Goal: Task Accomplishment & Management: Use online tool/utility

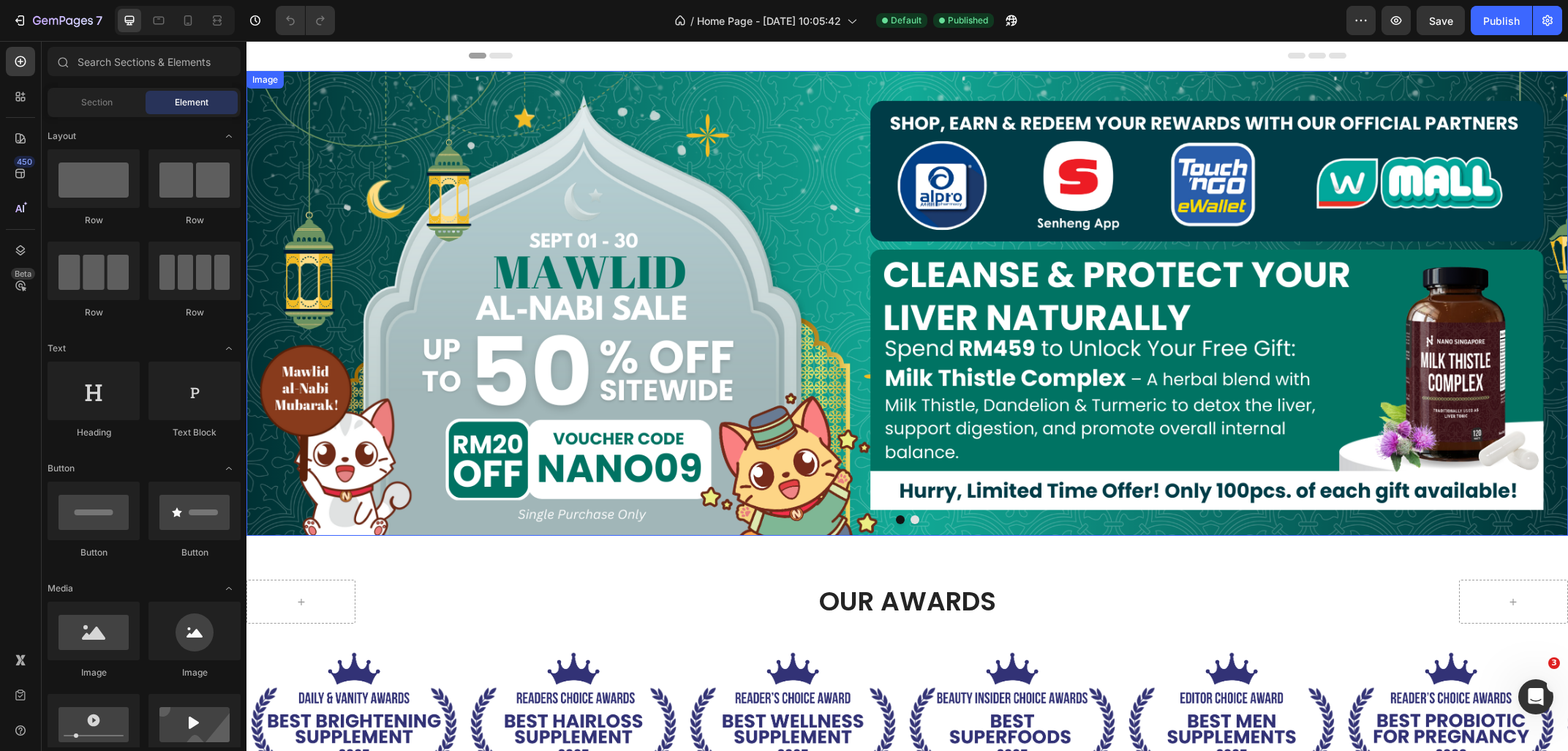
click at [538, 300] on img at bounding box center [907, 304] width 1321 height 465
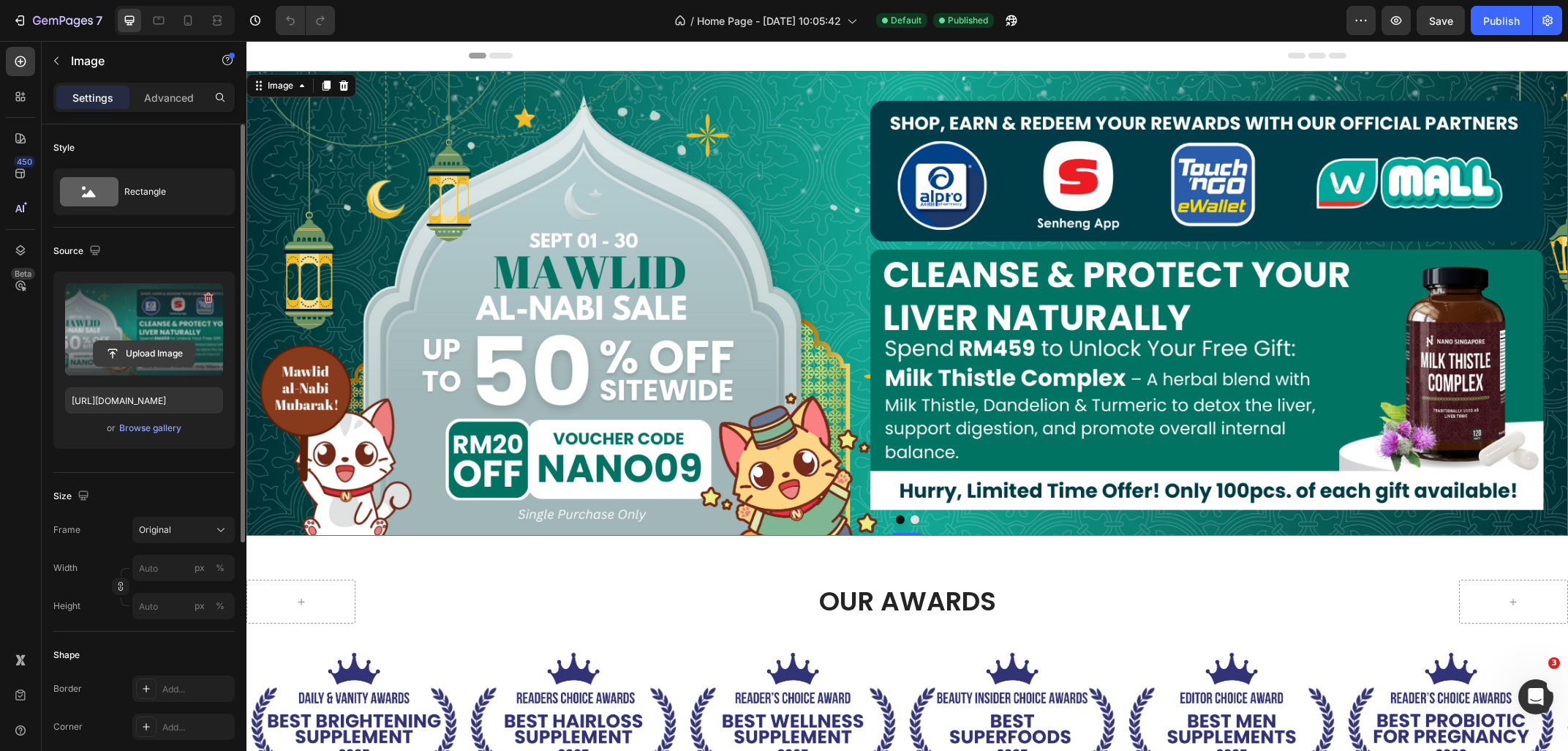
click at [144, 349] on input "file" at bounding box center [144, 354] width 101 height 25
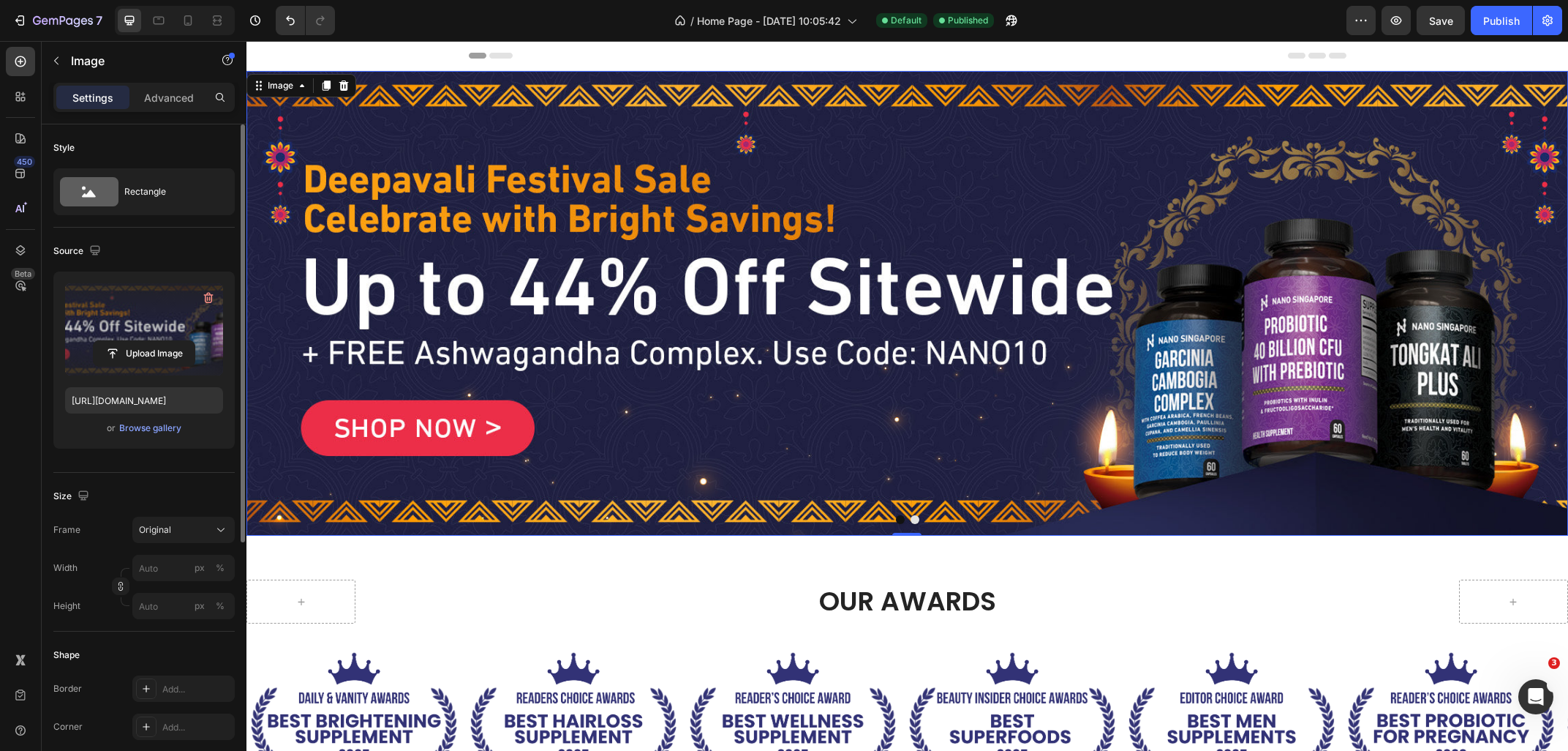
type input "[URL][DOMAIN_NAME]"
click at [914, 517] on button "Dot" at bounding box center [915, 519] width 9 height 9
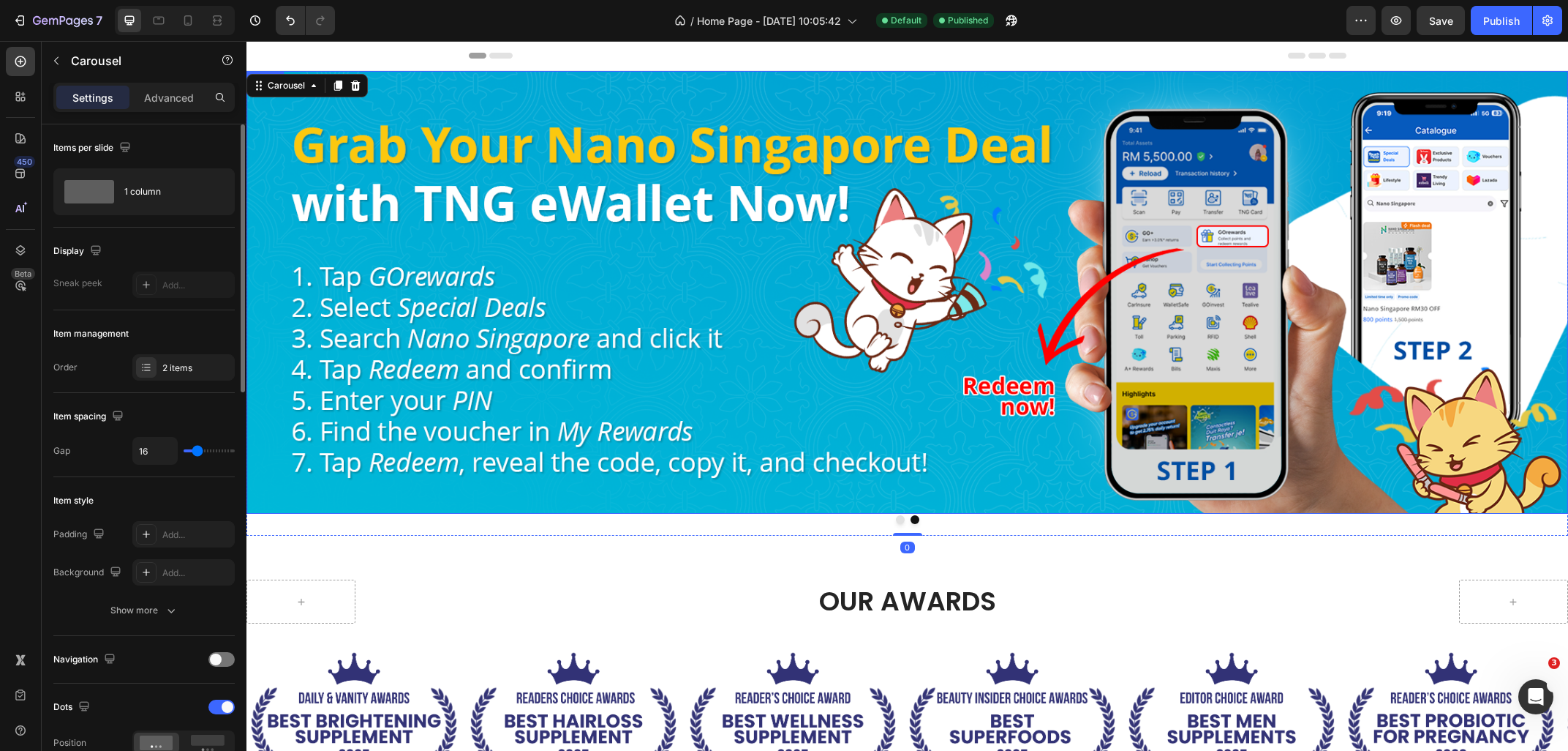
click at [335, 222] on img at bounding box center [907, 292] width 1321 height 443
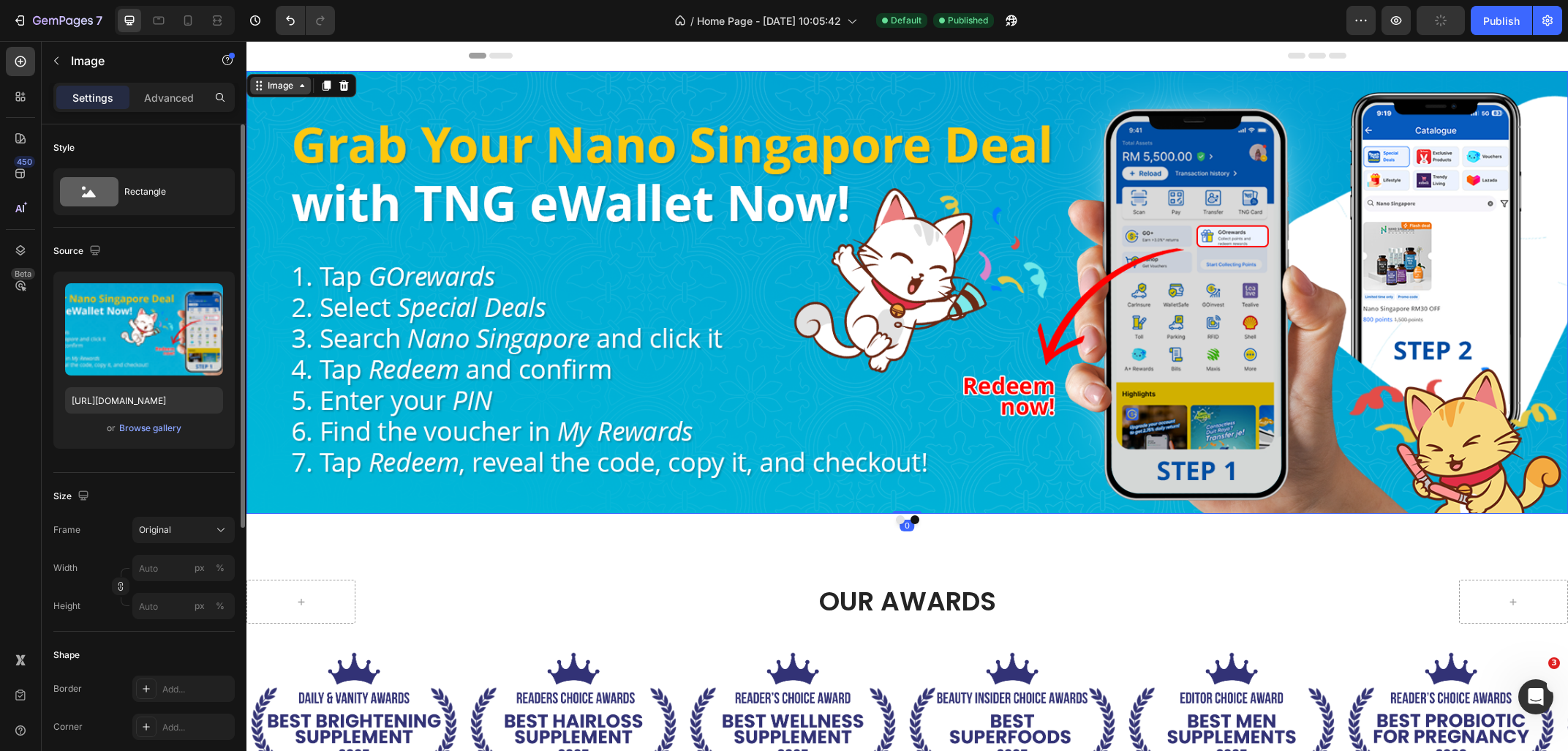
click at [274, 85] on div "Image" at bounding box center [280, 86] width 32 height 13
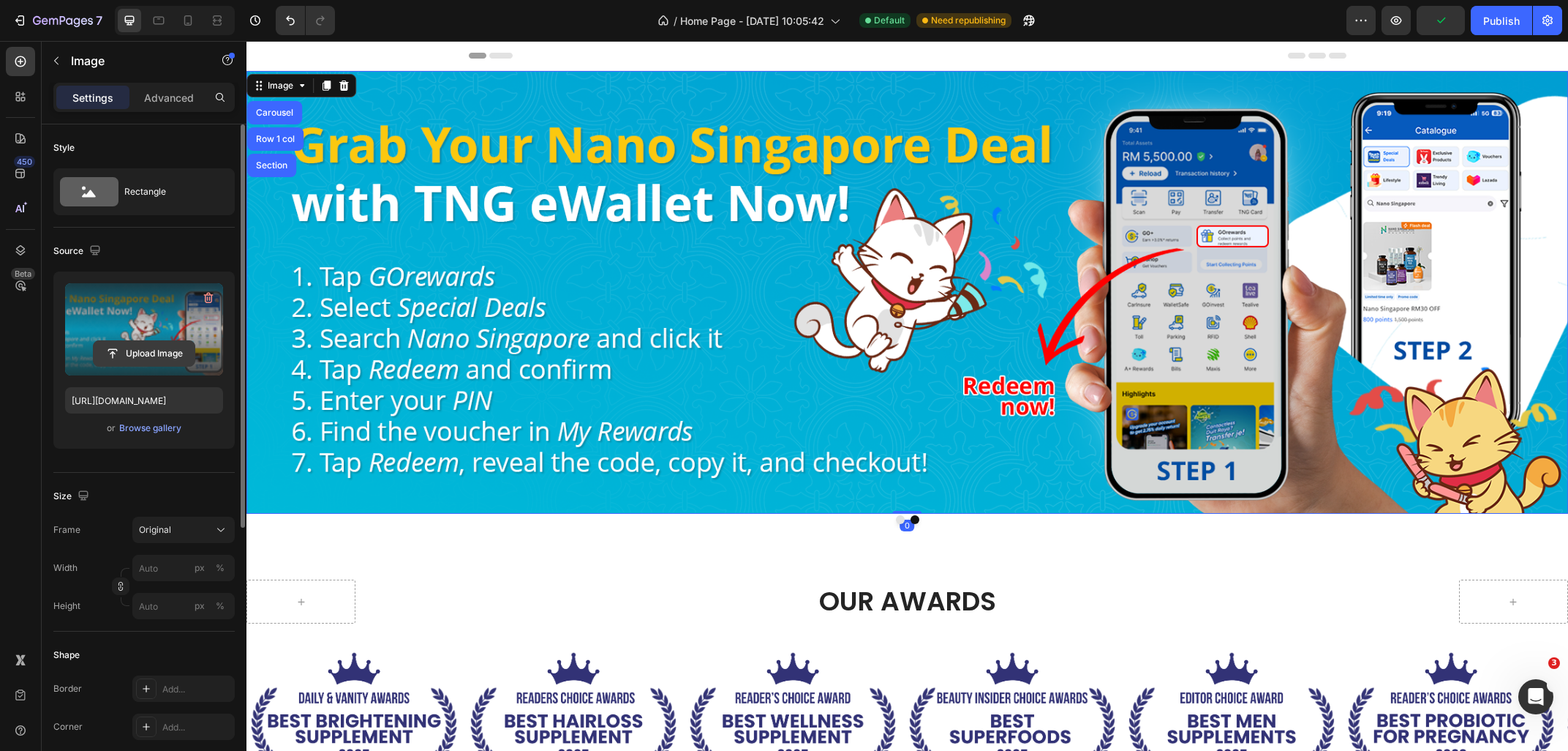
click at [151, 343] on input "file" at bounding box center [144, 354] width 101 height 25
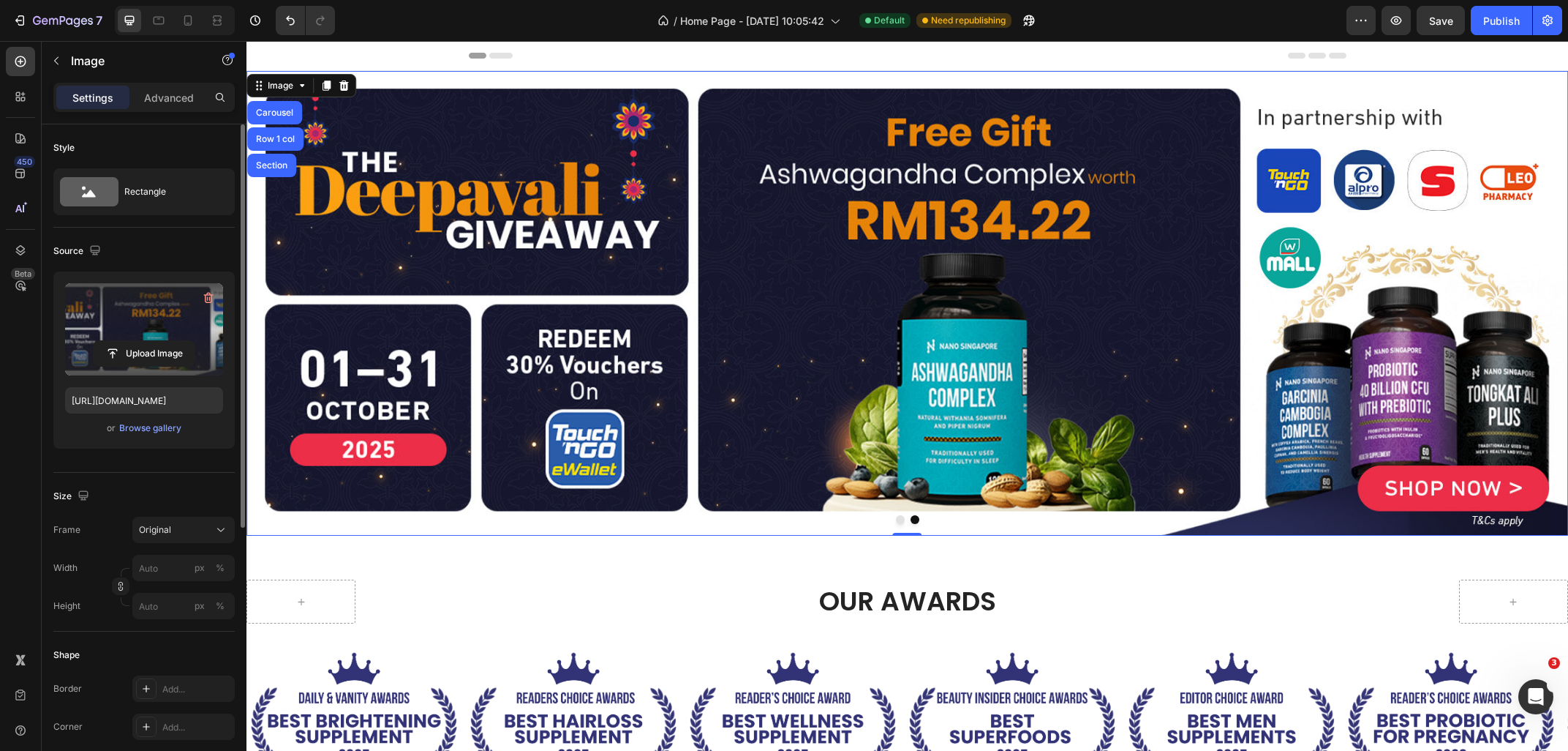
type input "[URL][DOMAIN_NAME]"
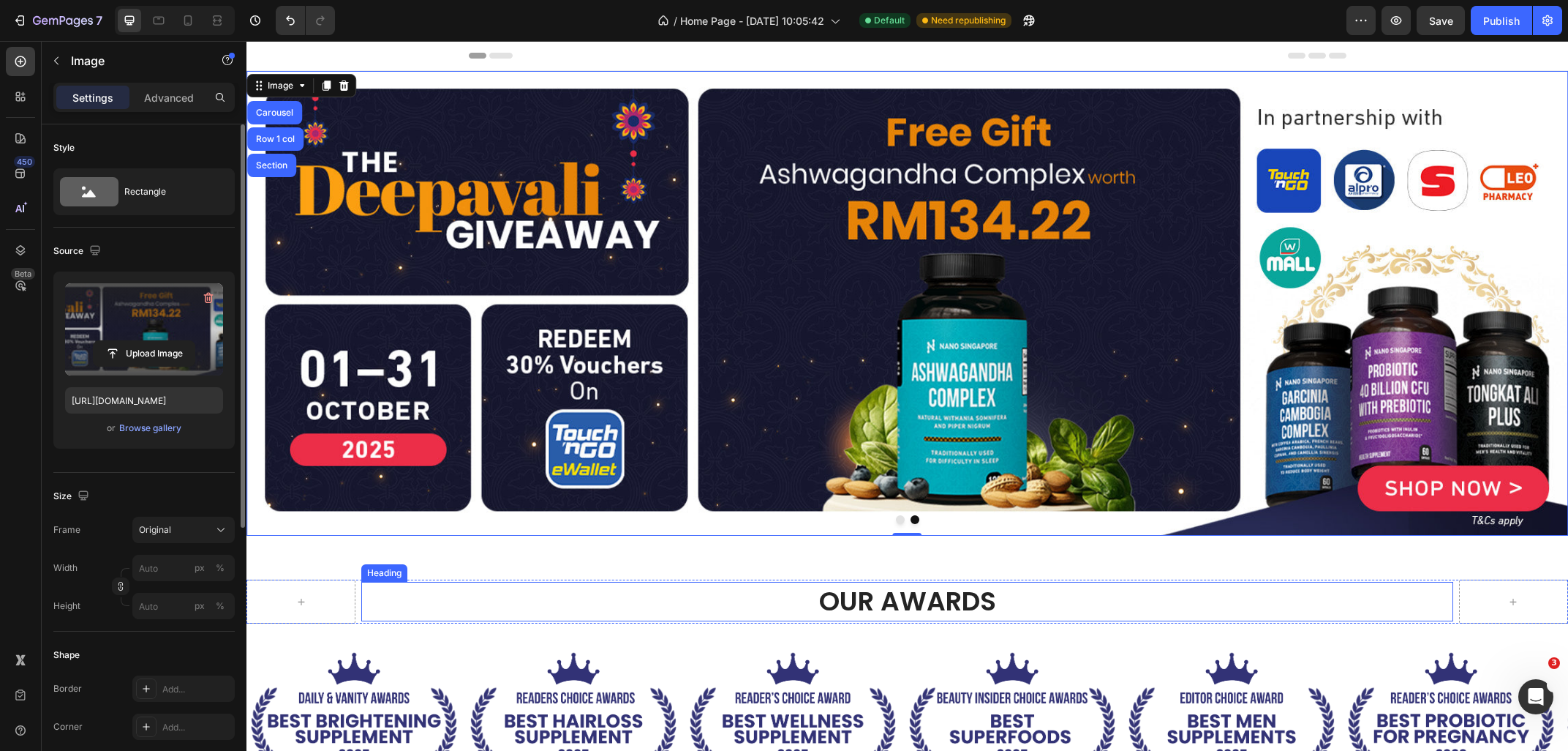
click at [1258, 598] on h2 "Our AWARDS" at bounding box center [907, 601] width 1092 height 40
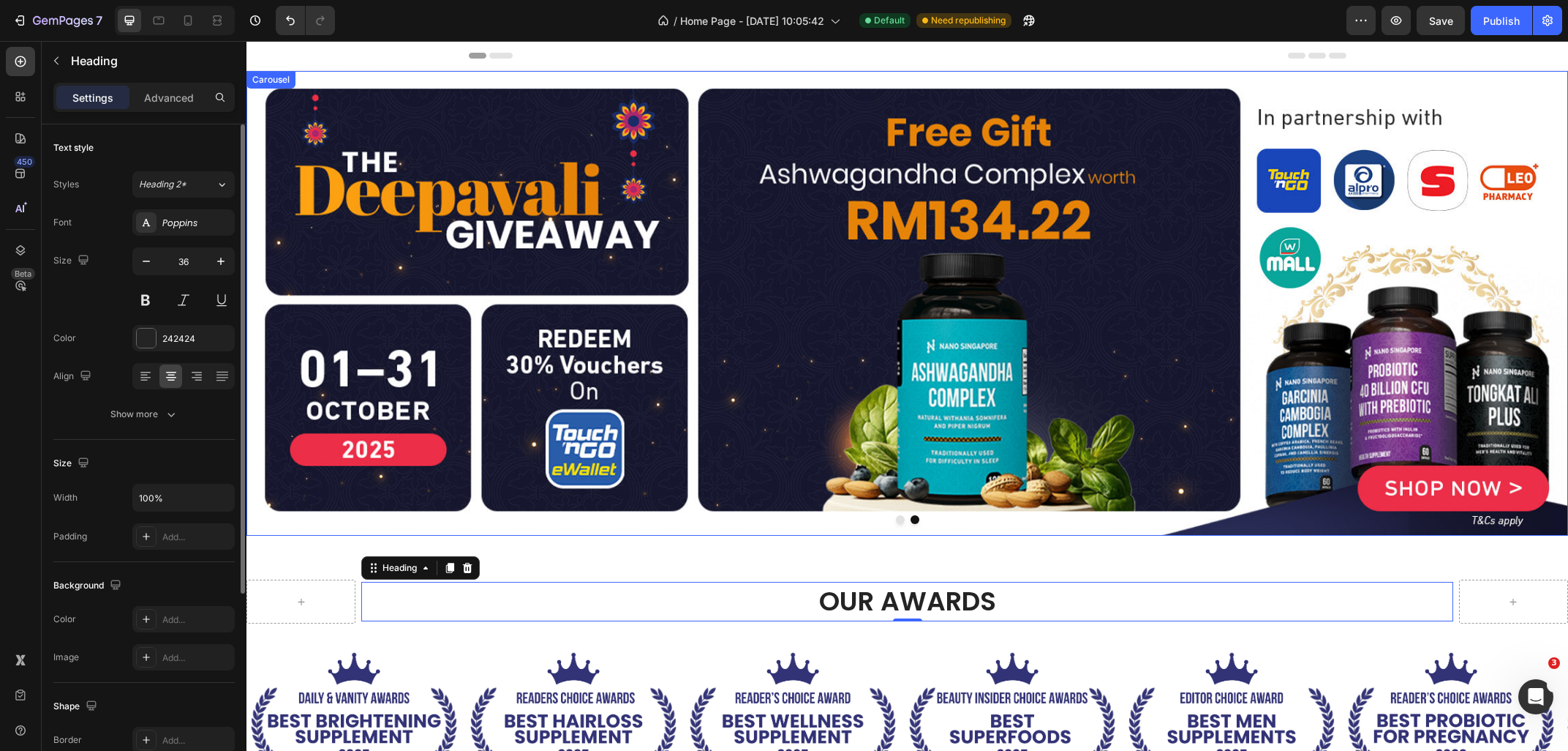
click at [902, 521] on button "Dot" at bounding box center [900, 519] width 9 height 9
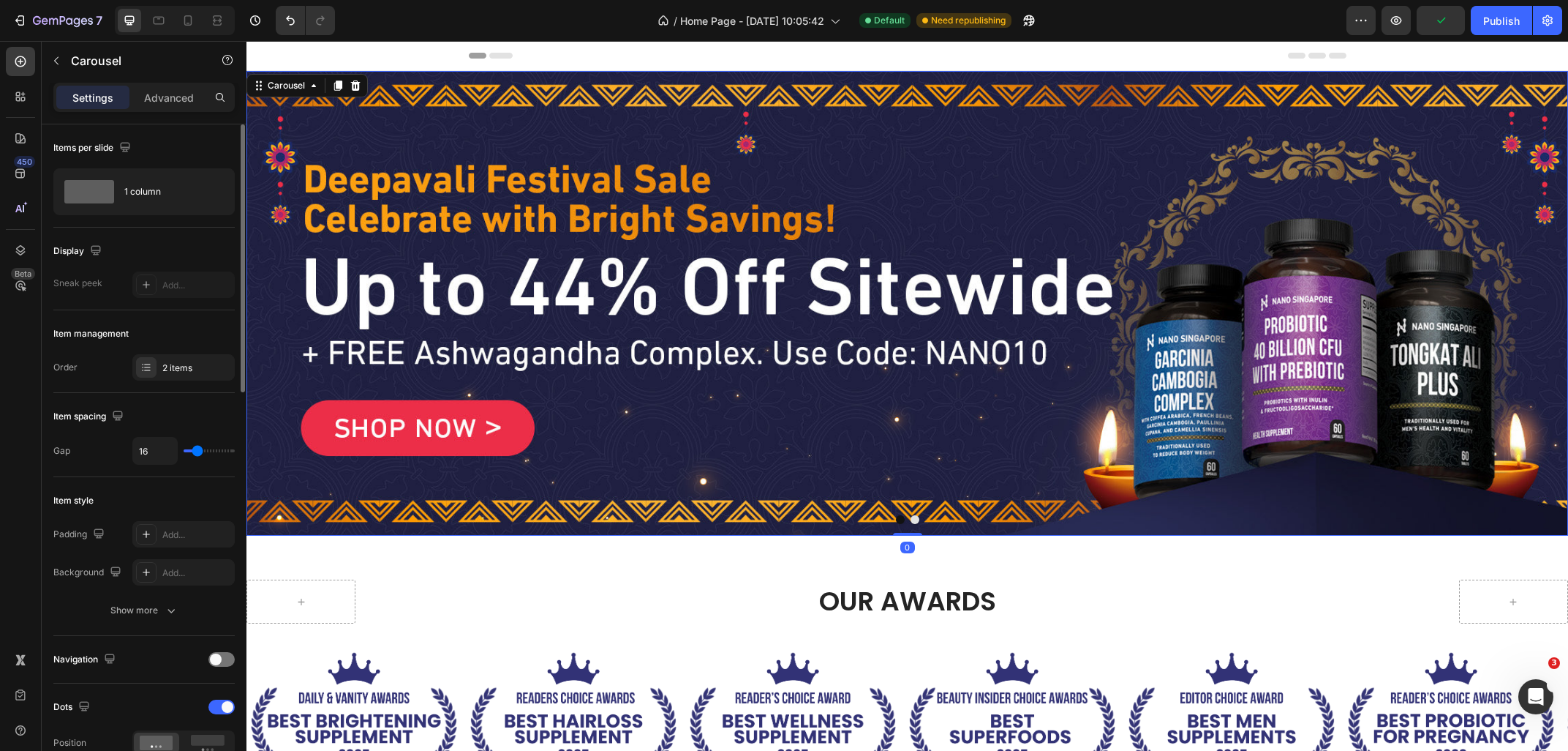
click at [915, 523] on button "Dot" at bounding box center [915, 519] width 9 height 9
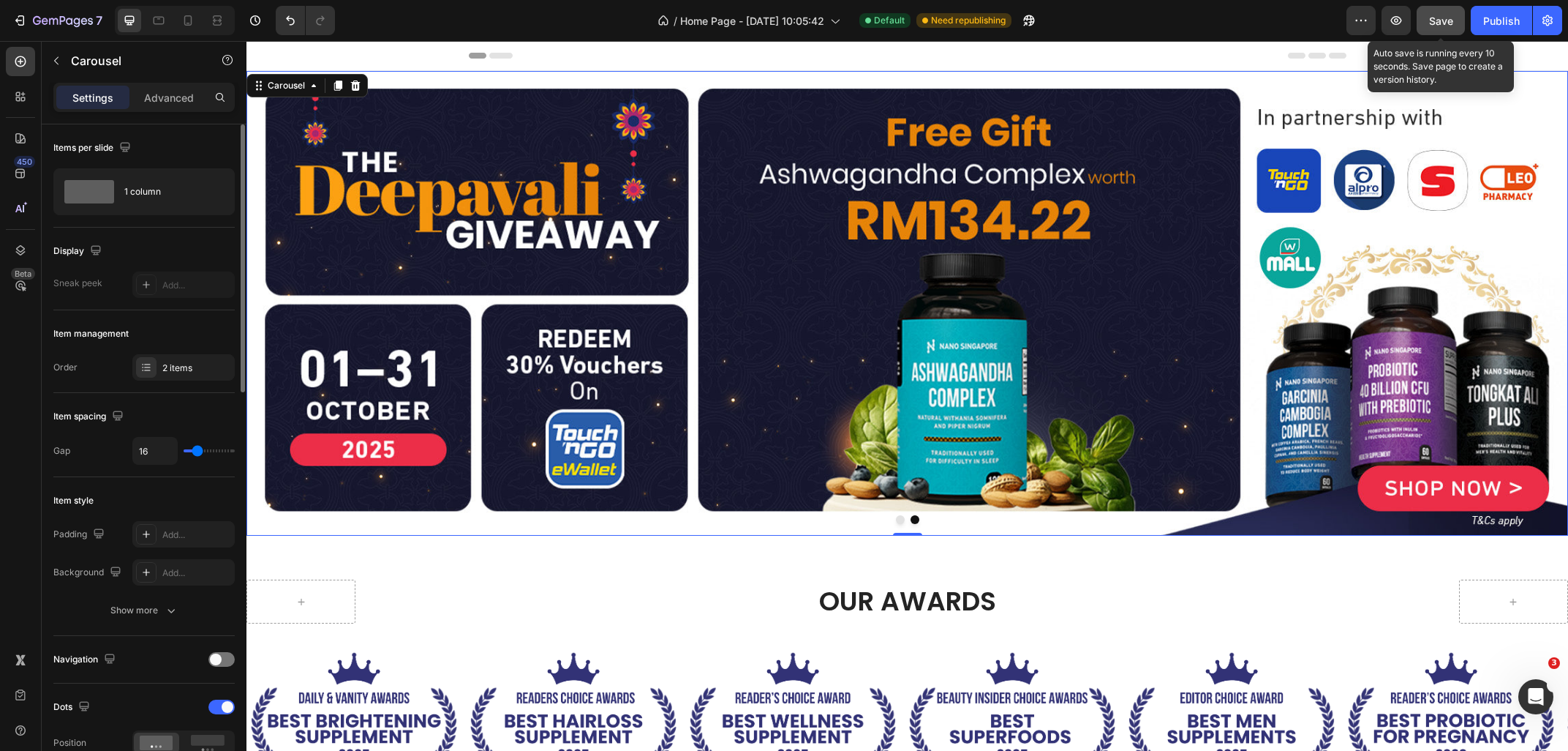
click at [1439, 29] on button "Save" at bounding box center [1441, 20] width 48 height 29
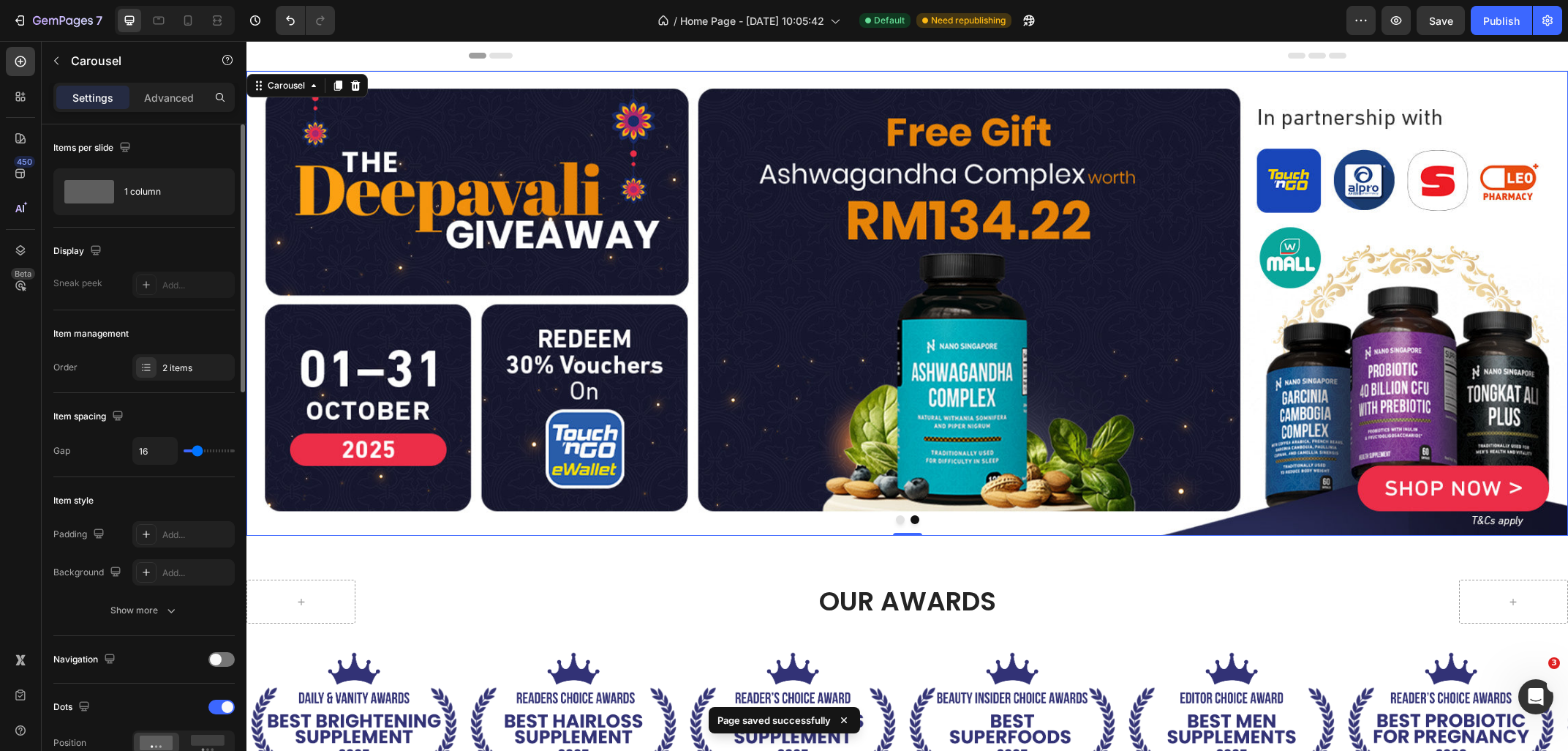
click at [279, 95] on div "Carousel" at bounding box center [307, 86] width 121 height 23
click at [279, 83] on div "Carousel" at bounding box center [286, 86] width 43 height 13
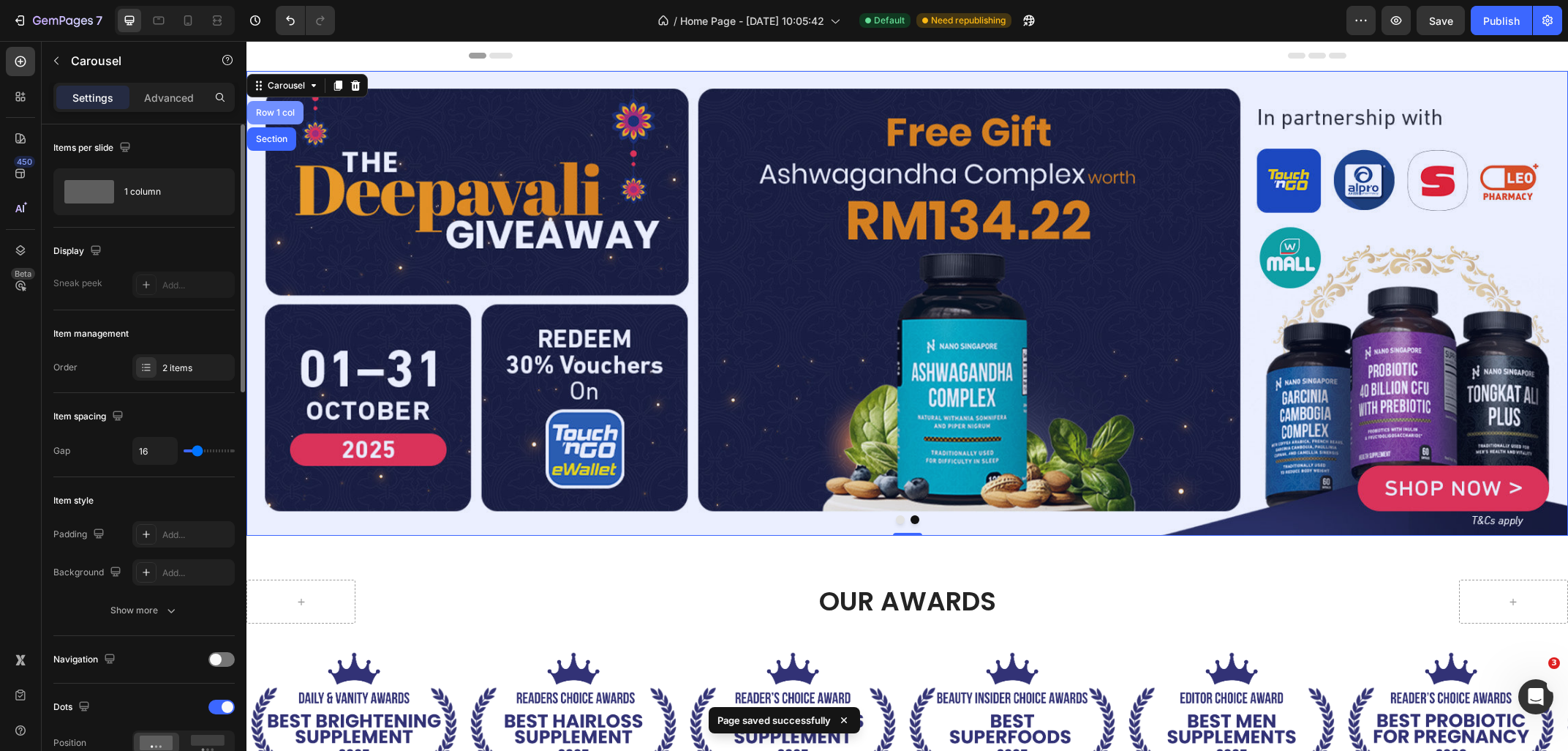
click at [278, 114] on div "Row 1 col" at bounding box center [276, 112] width 44 height 9
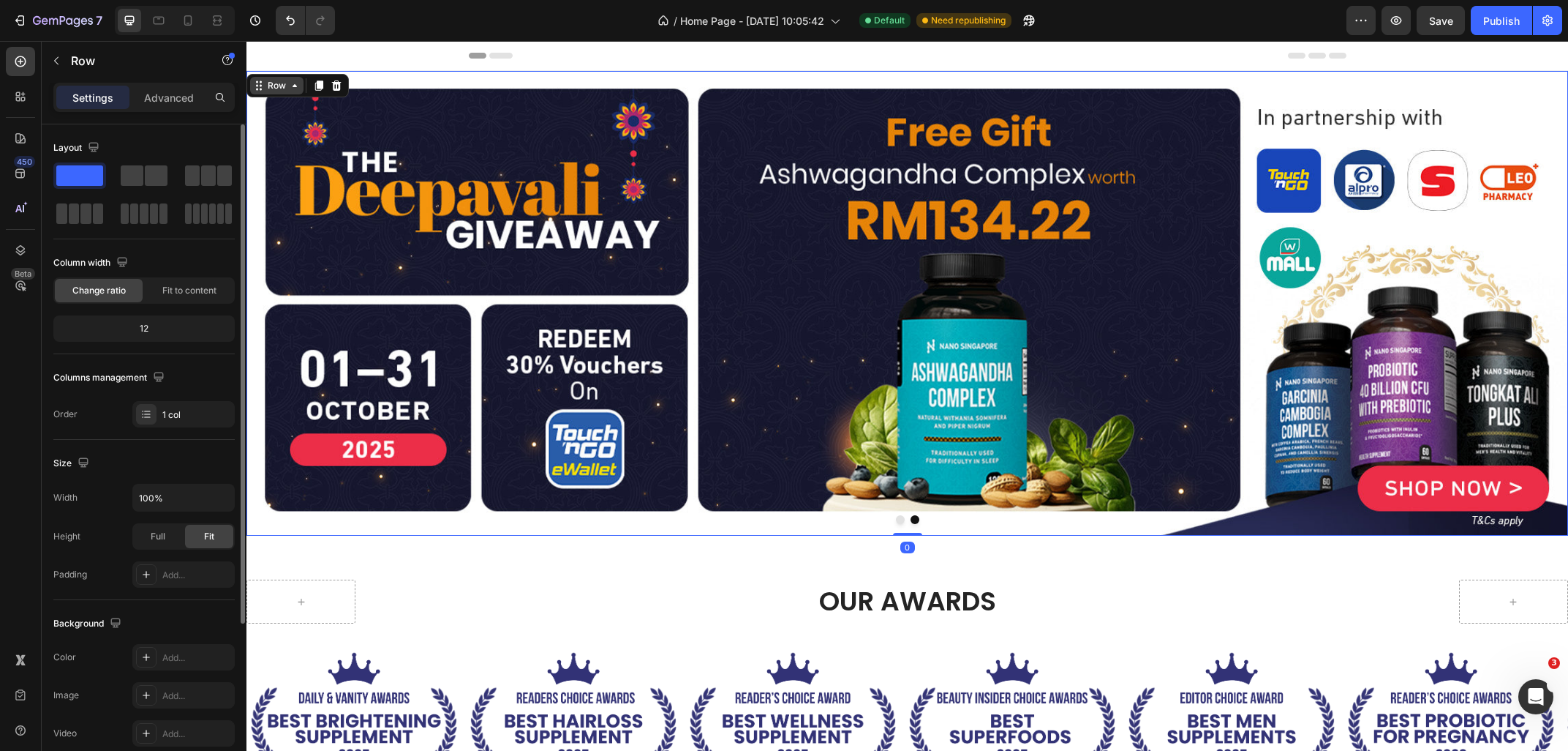
click at [279, 84] on div "Row" at bounding box center [277, 86] width 24 height 13
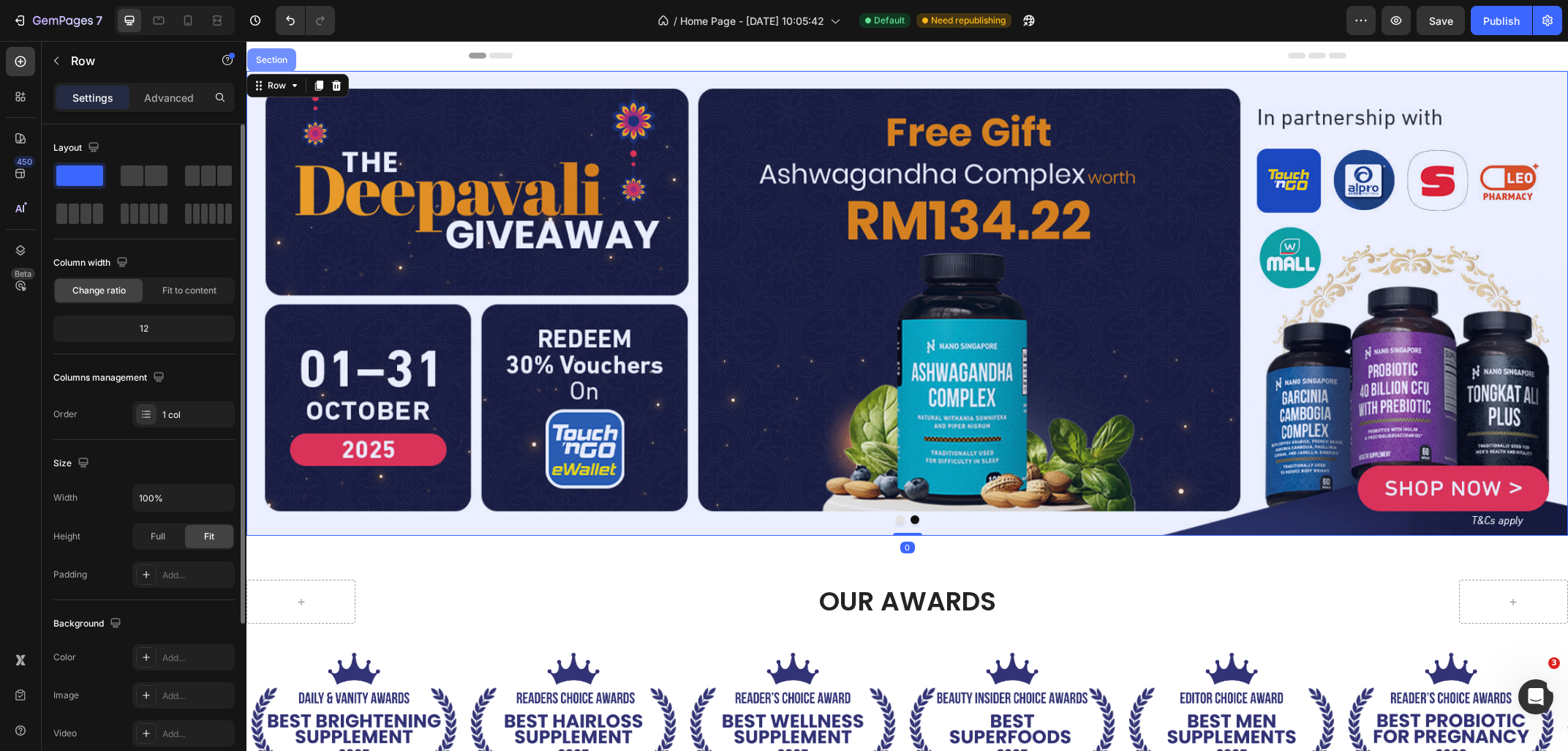
click at [272, 66] on div "Section" at bounding box center [271, 60] width 49 height 23
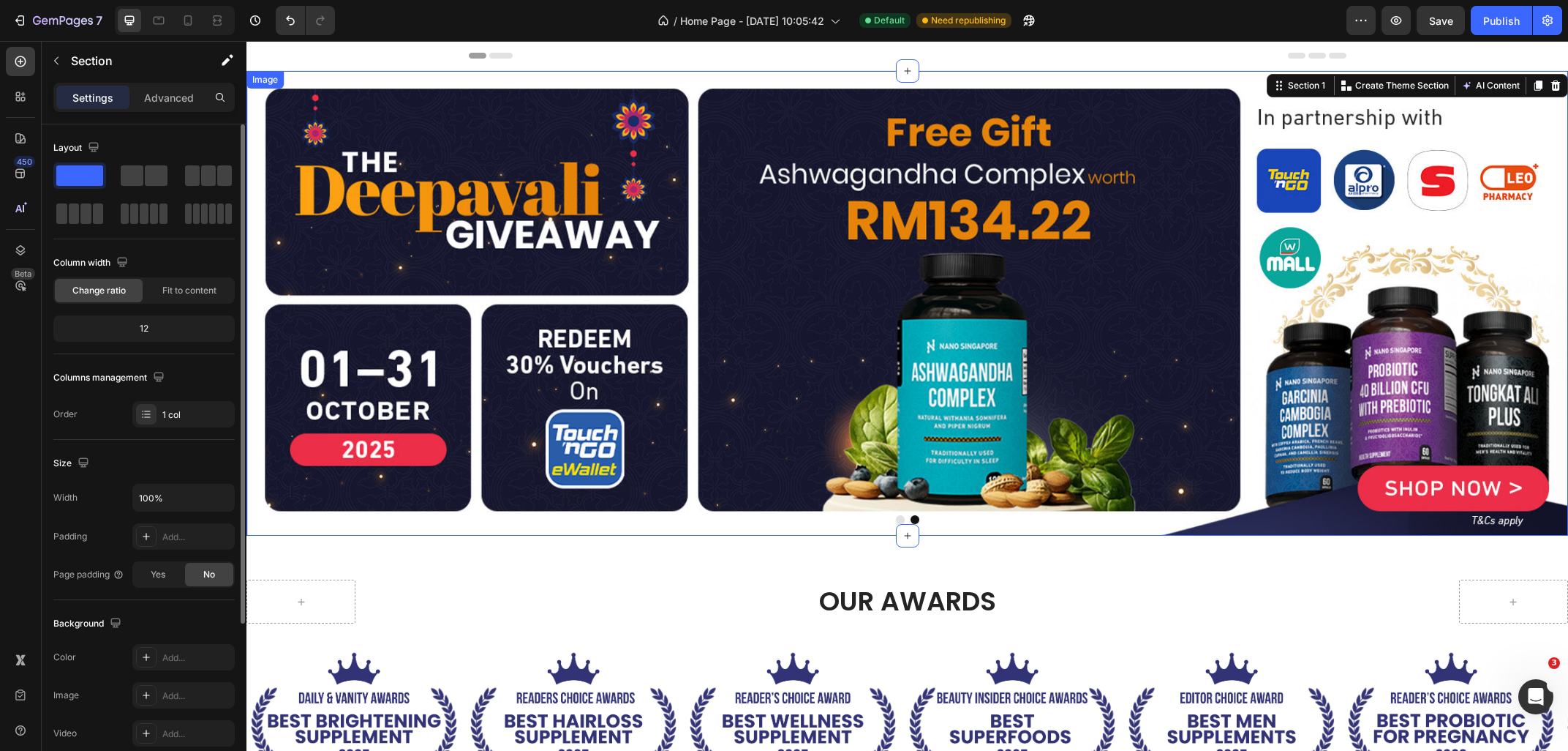
click at [253, 132] on img at bounding box center [907, 304] width 1321 height 465
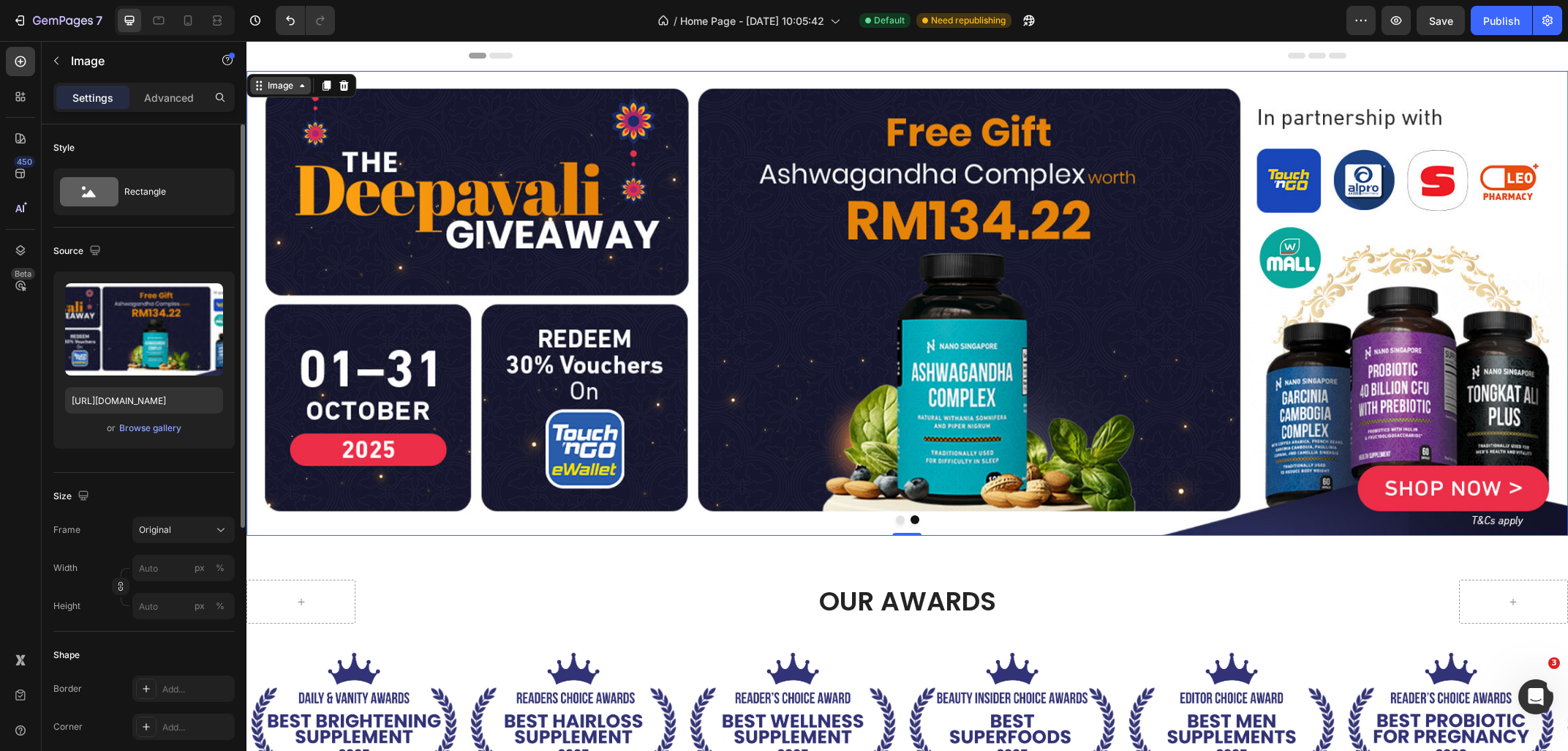
click at [266, 90] on div "Image" at bounding box center [280, 86] width 32 height 13
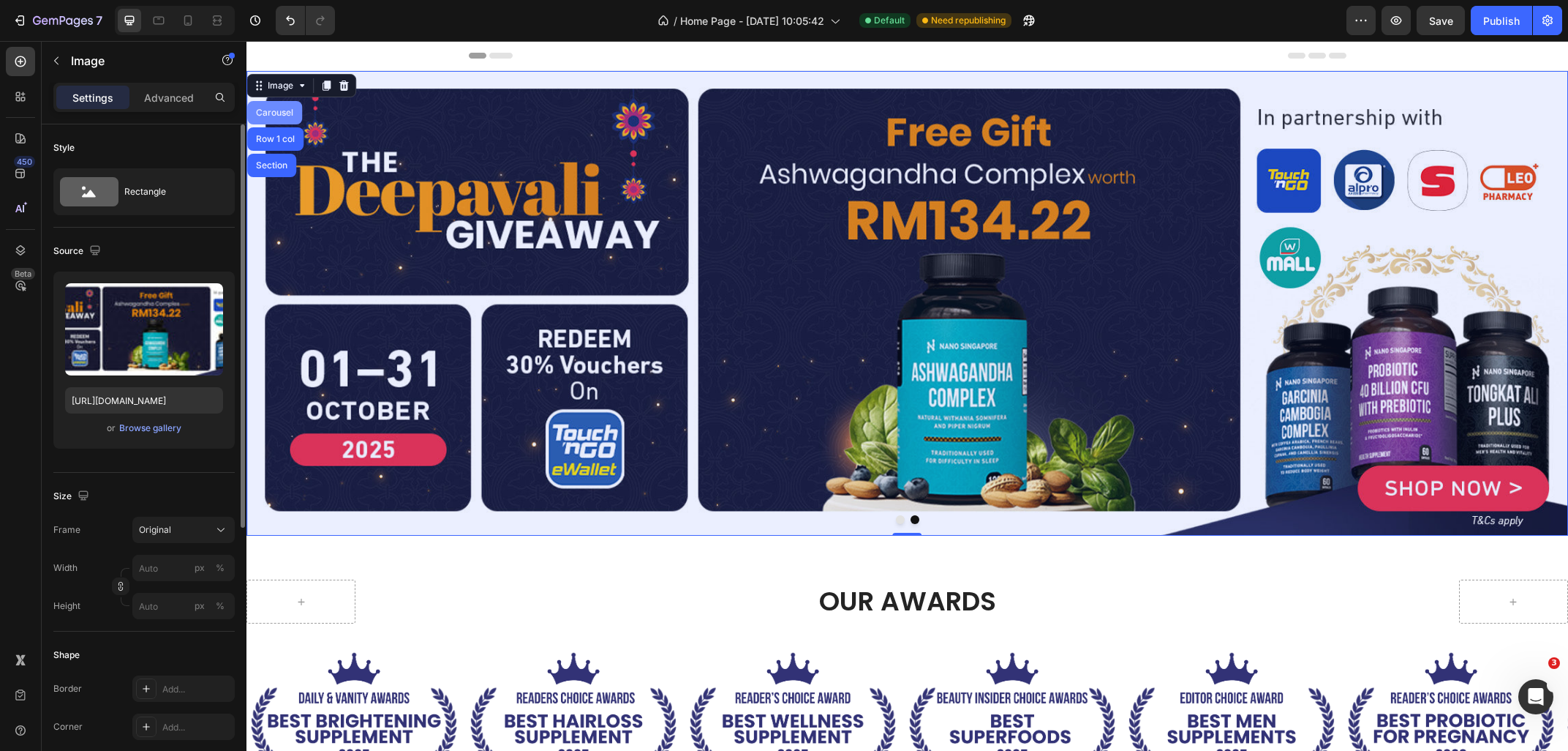
click at [279, 111] on div "Carousel" at bounding box center [275, 112] width 43 height 9
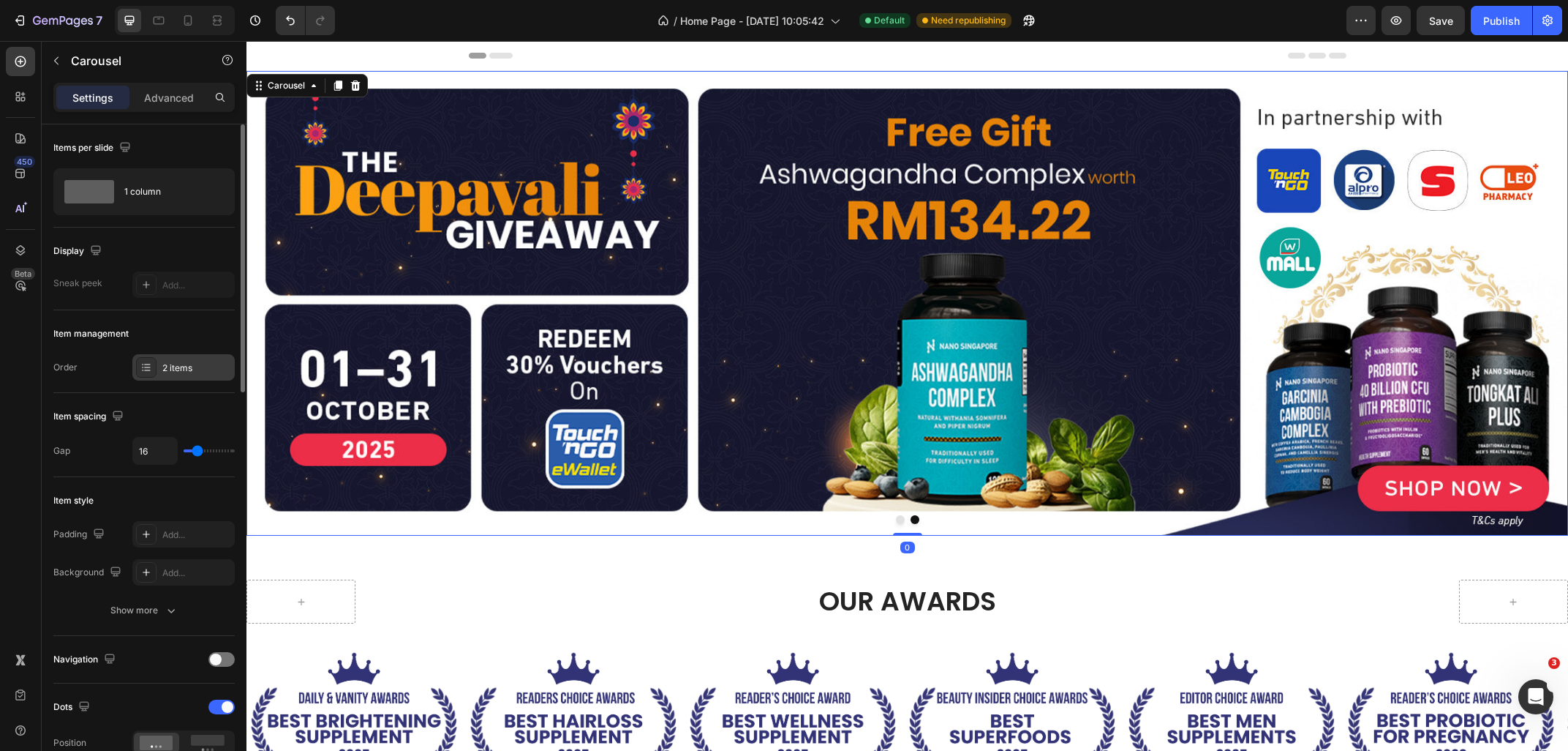
click at [174, 371] on div "2 items" at bounding box center [196, 368] width 68 height 13
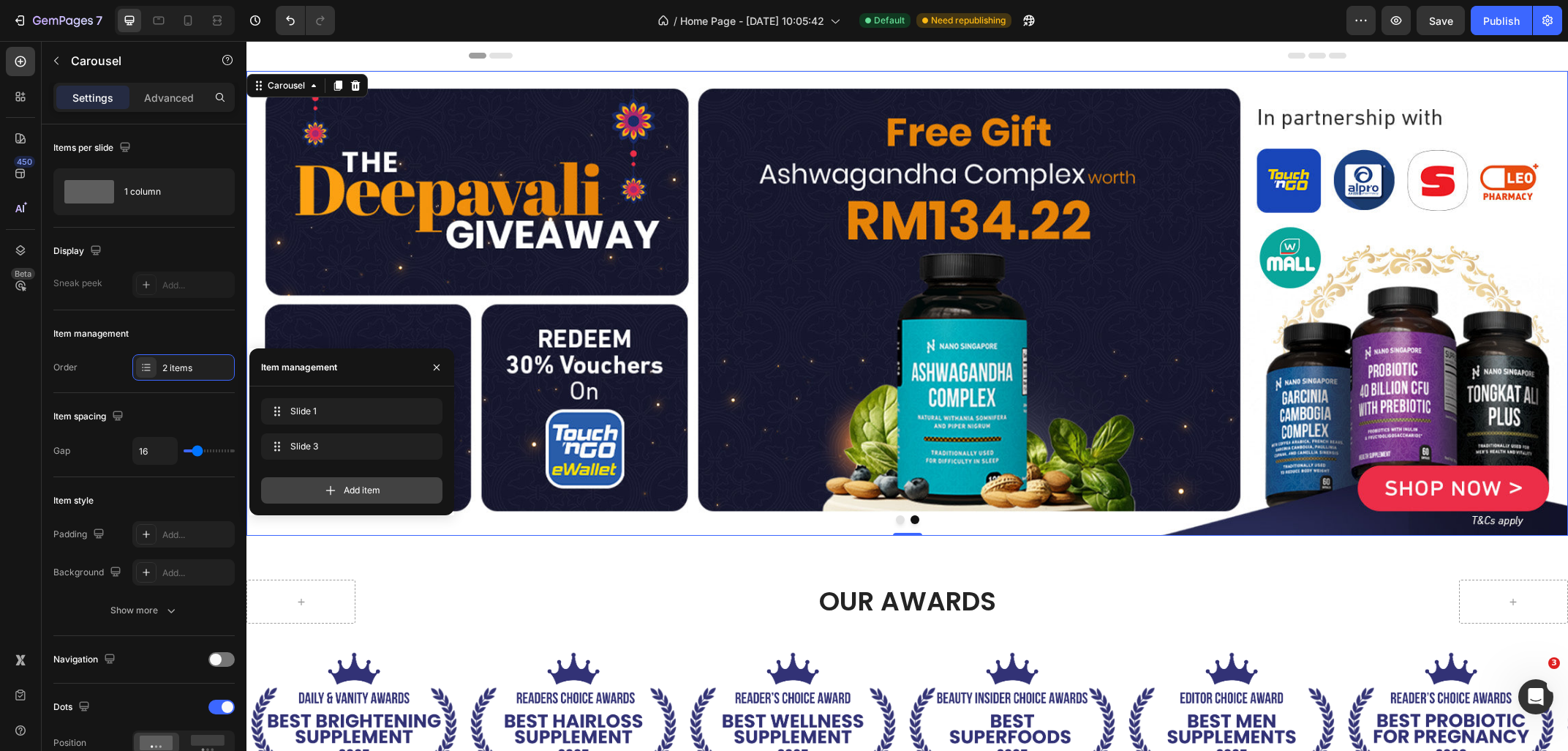
click at [323, 493] on icon at bounding box center [330, 490] width 14 height 14
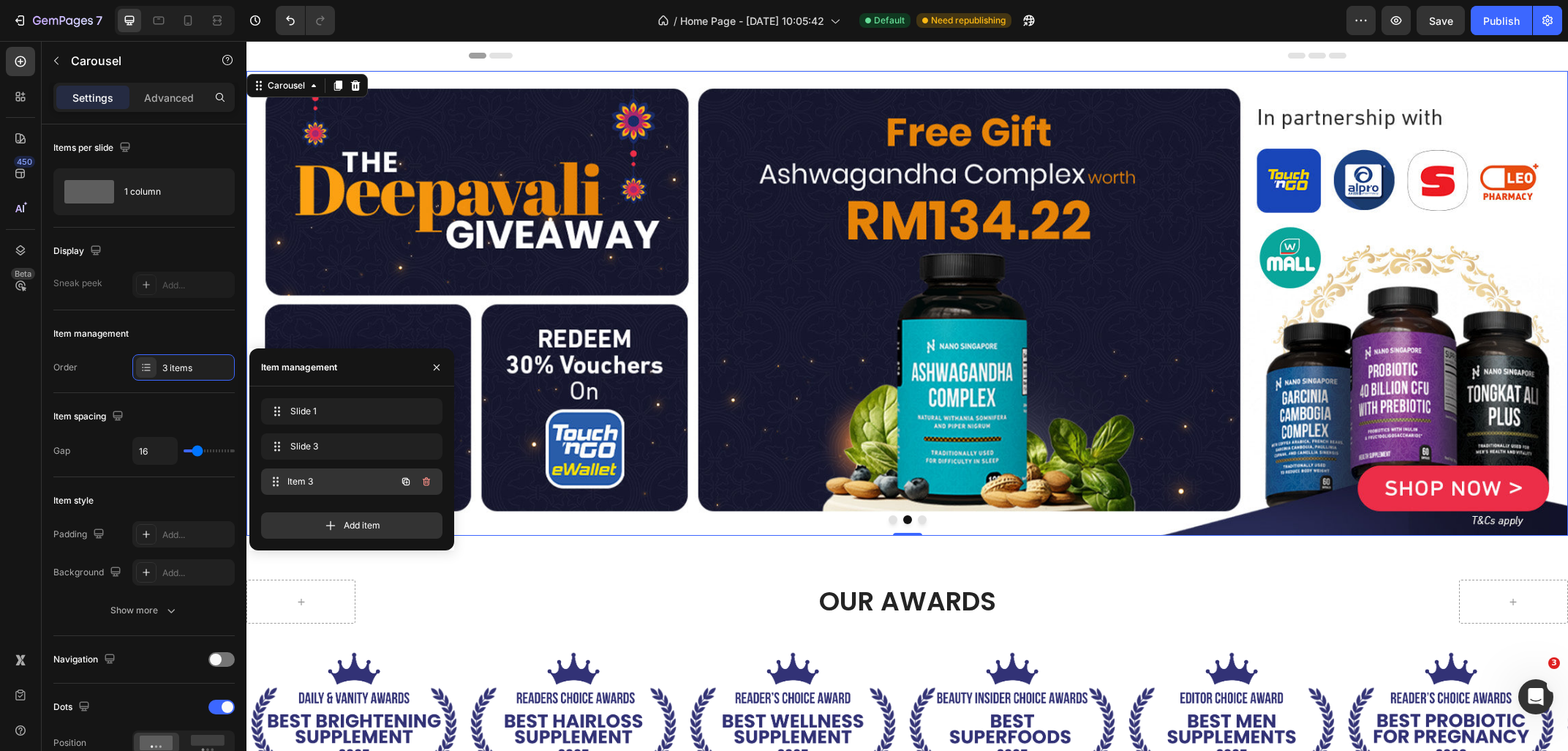
click at [310, 486] on span "Item 3" at bounding box center [341, 481] width 108 height 13
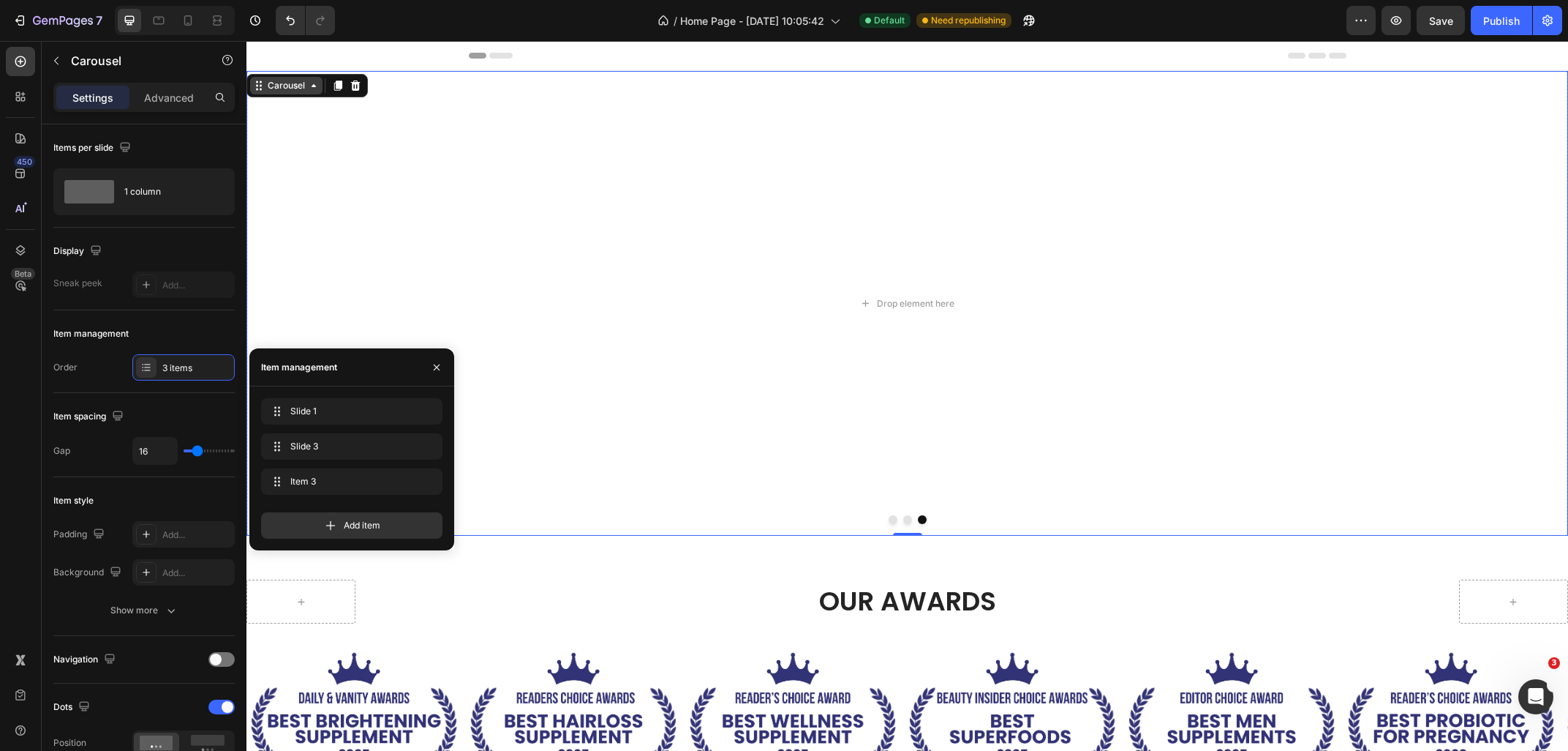
click at [274, 90] on div "Carousel" at bounding box center [286, 86] width 43 height 13
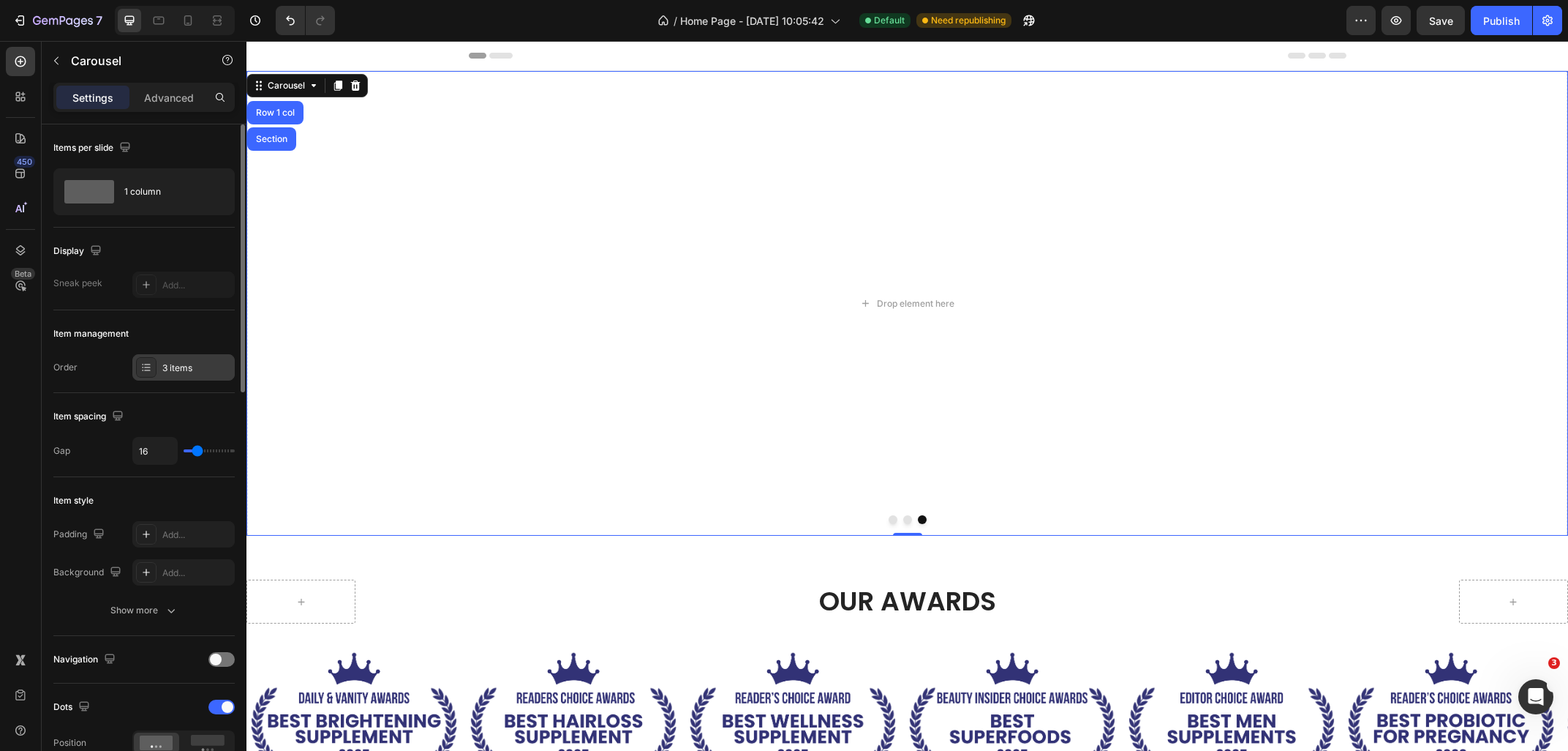
click at [184, 365] on div "3 items" at bounding box center [196, 368] width 68 height 13
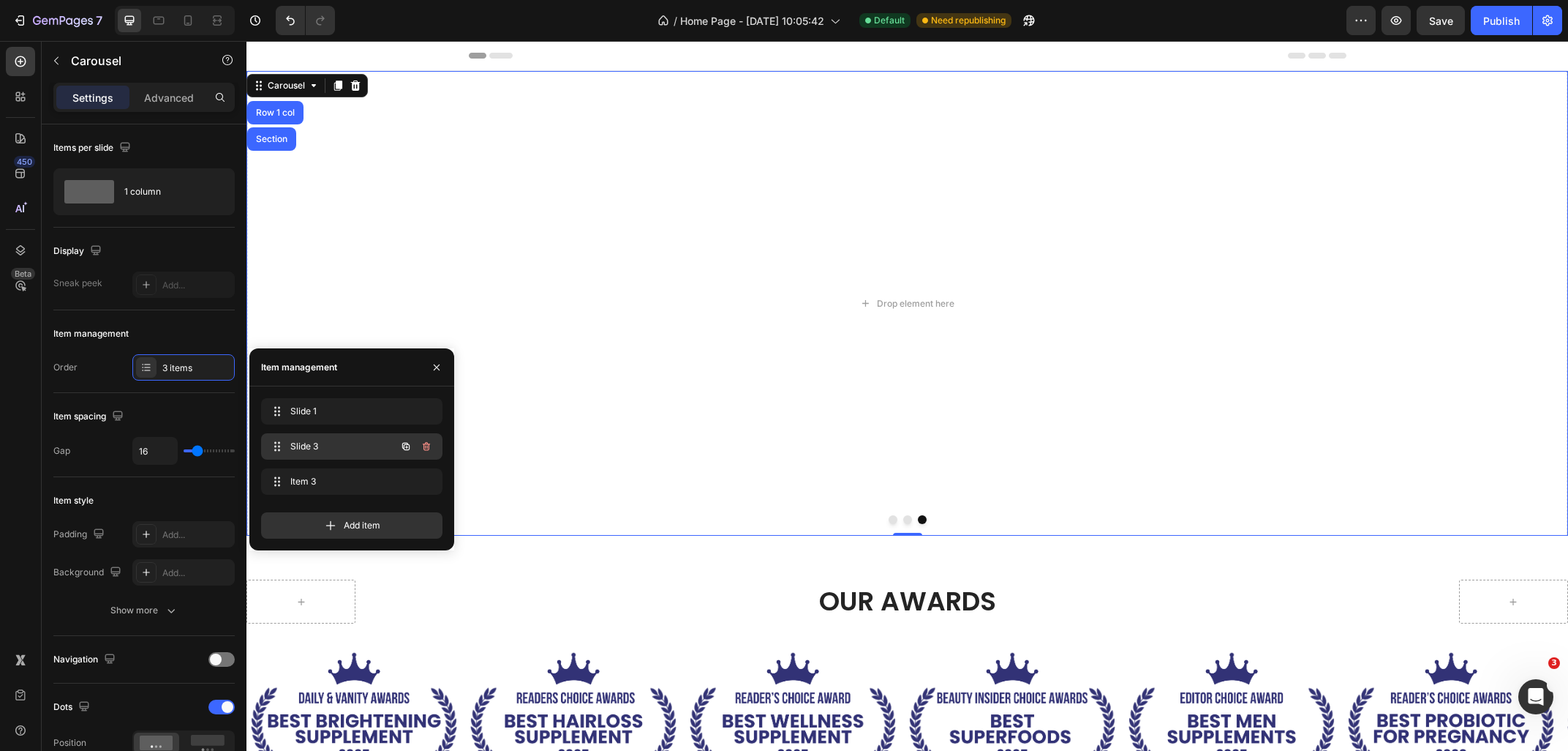
click at [305, 447] on span "Slide 3" at bounding box center [332, 446] width 83 height 13
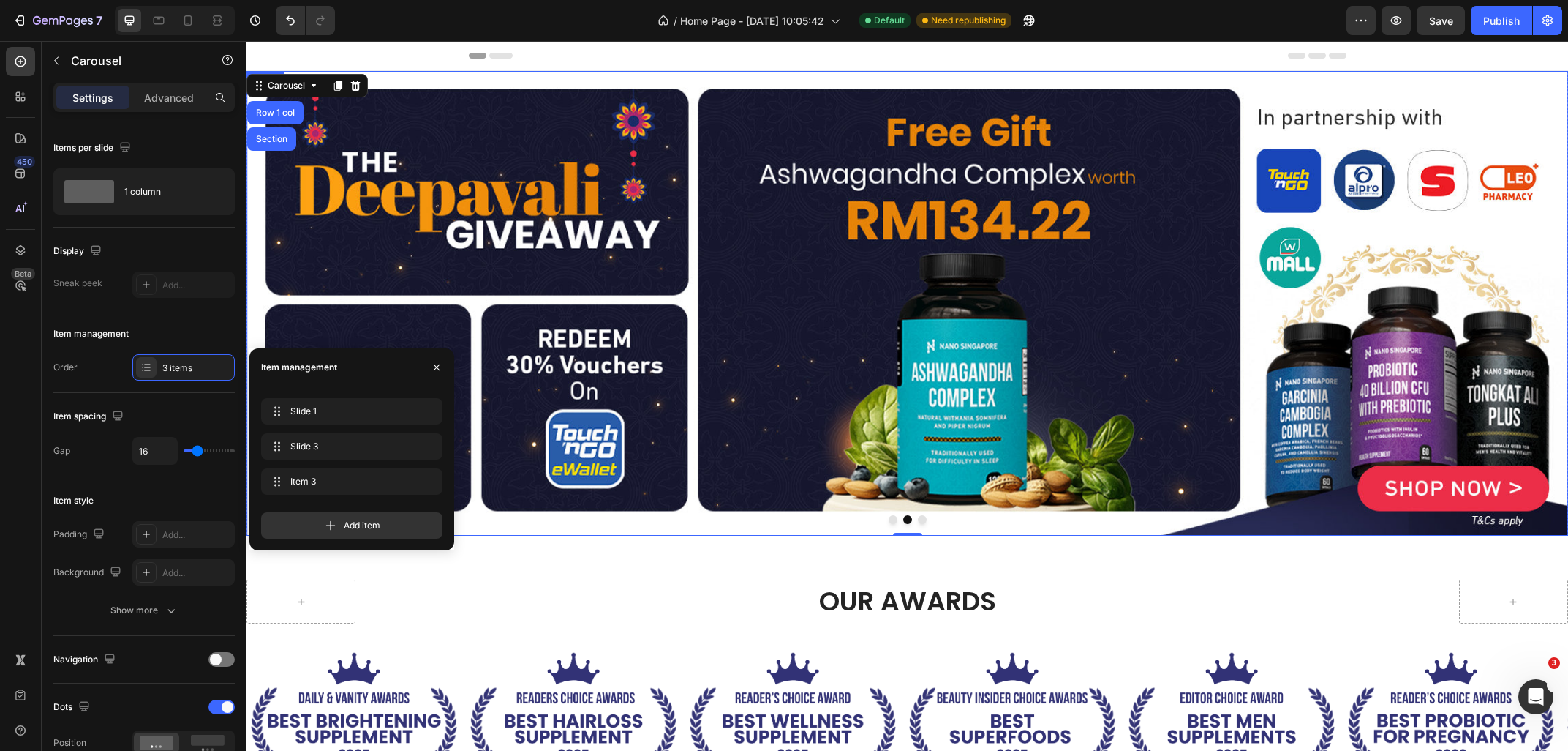
click at [447, 180] on img at bounding box center [907, 304] width 1321 height 465
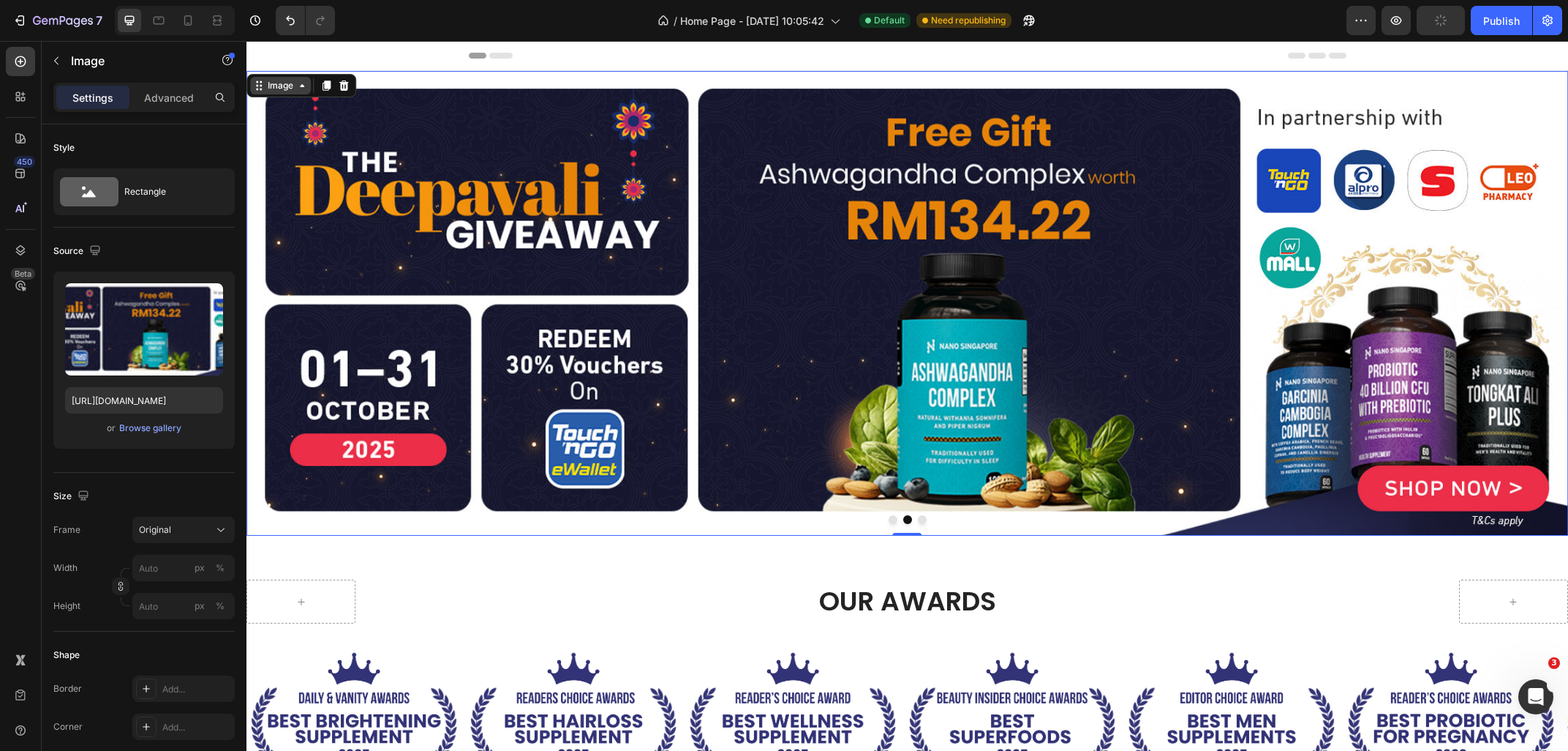
click at [275, 91] on div "Image" at bounding box center [280, 86] width 32 height 13
click at [920, 517] on button "Dot" at bounding box center [921, 519] width 9 height 9
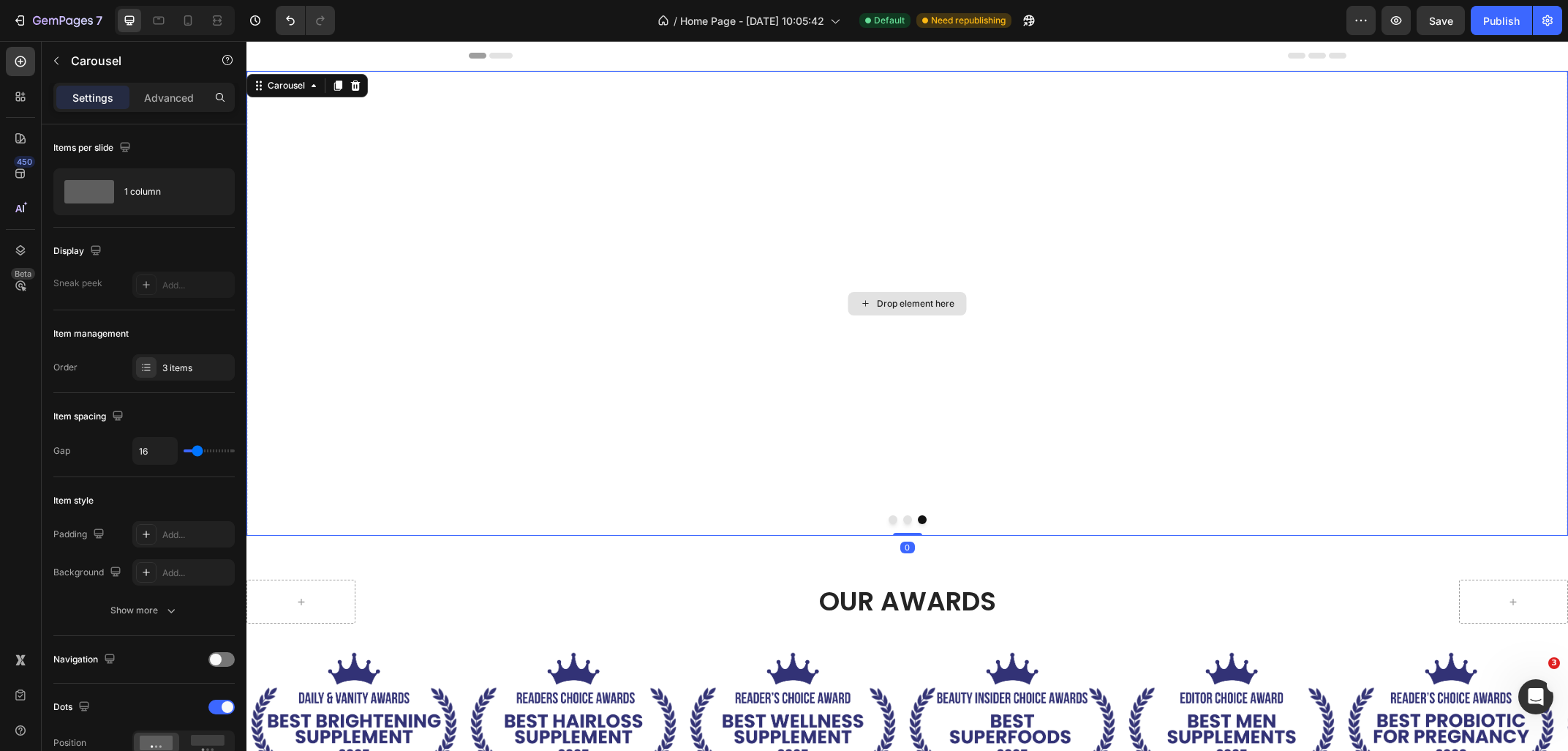
click at [693, 291] on div "Drop element here" at bounding box center [907, 304] width 1321 height 465
click at [59, 64] on icon "button" at bounding box center [56, 61] width 12 height 12
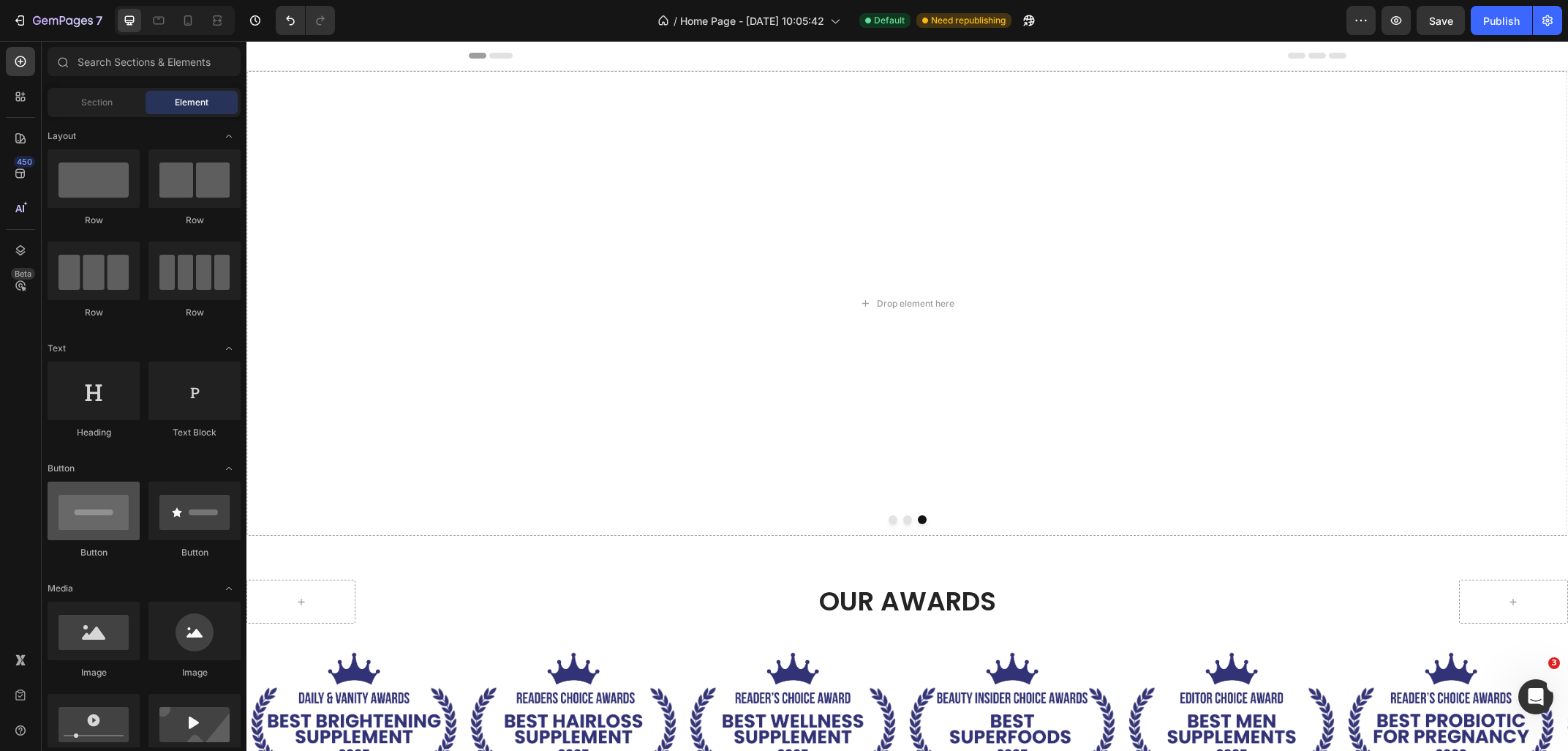
scroll to position [79, 0]
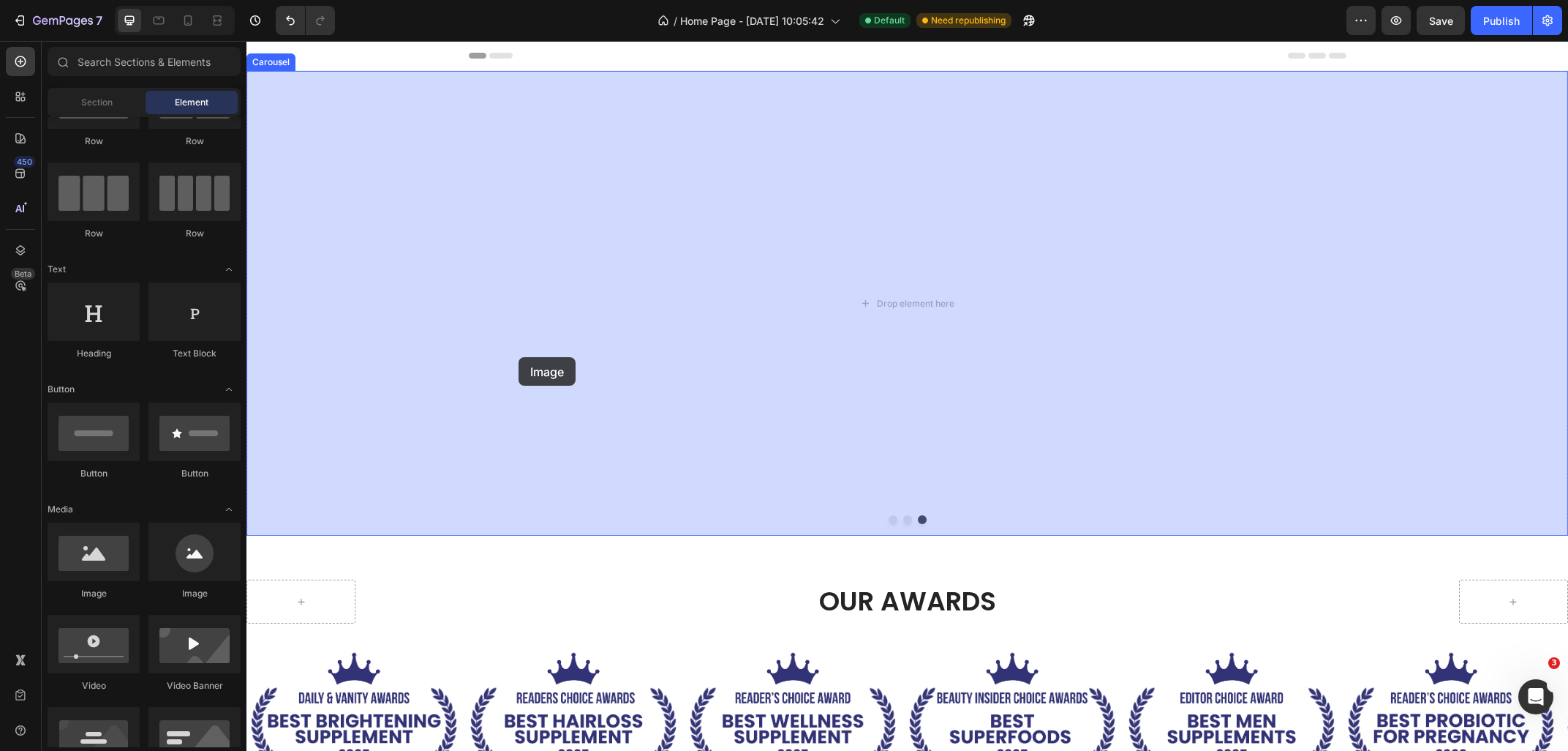
drag, startPoint x: 365, startPoint y: 610, endPoint x: 518, endPoint y: 357, distance: 295.7
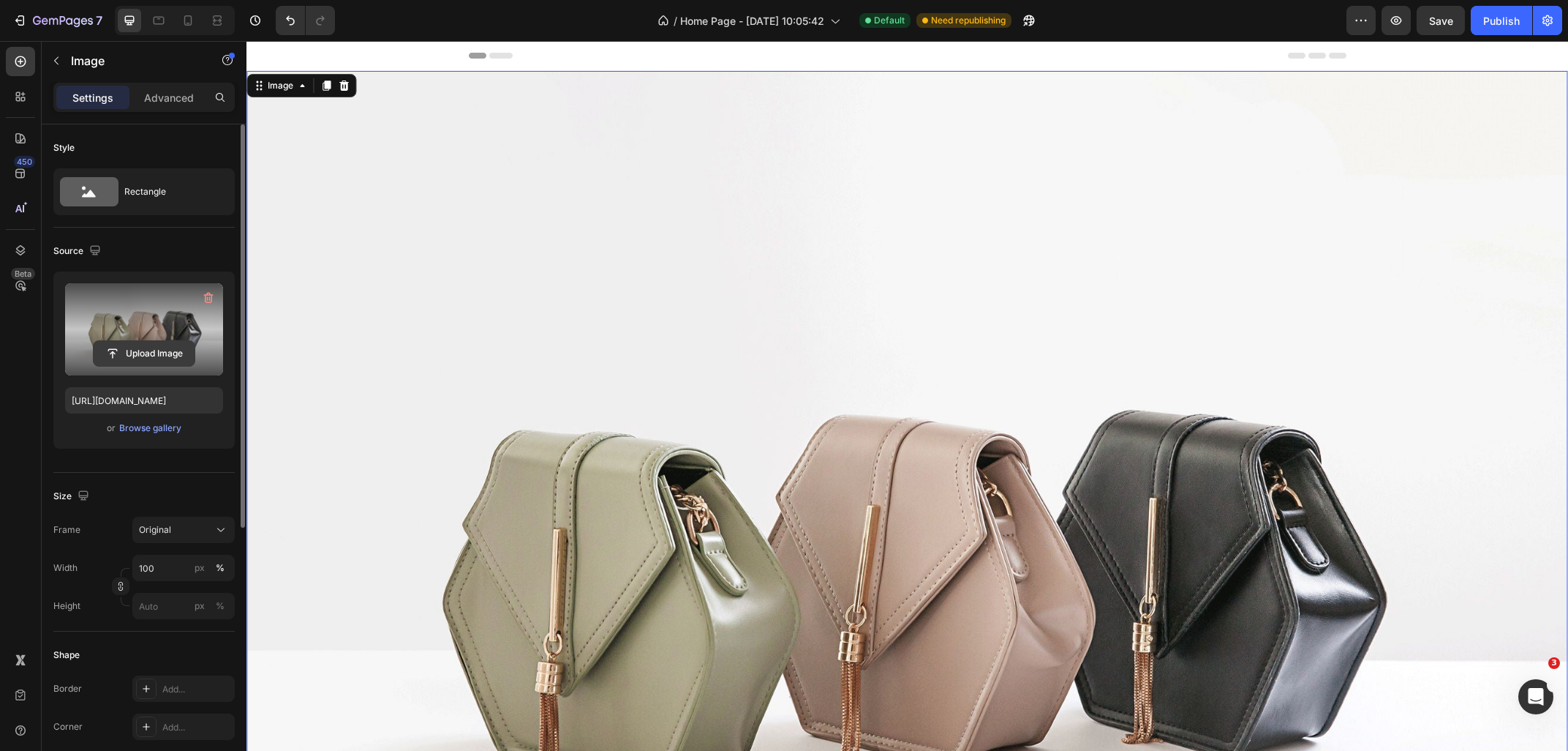
click at [128, 353] on input "file" at bounding box center [144, 354] width 101 height 25
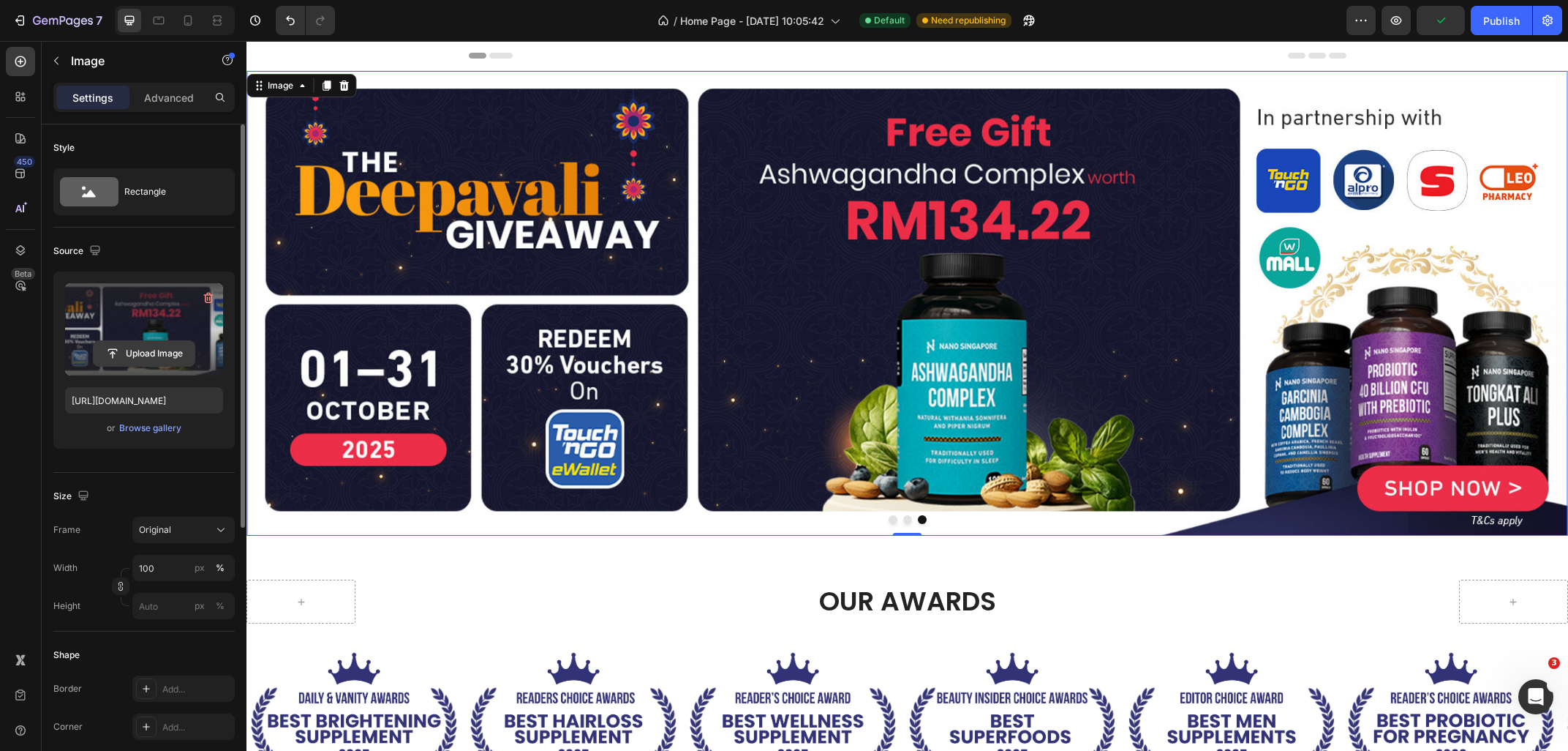
click at [153, 353] on input "file" at bounding box center [144, 354] width 101 height 25
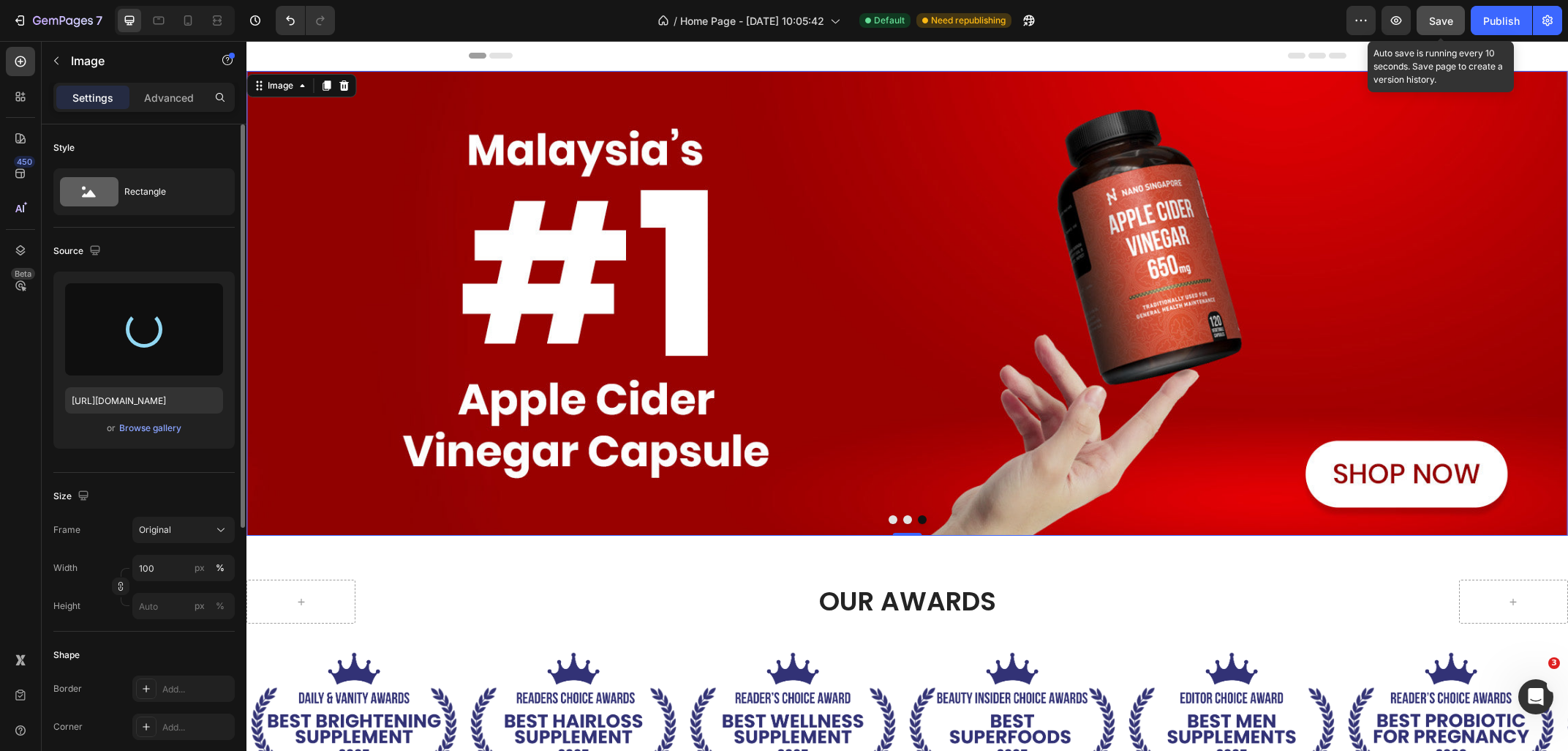
type input "[URL][DOMAIN_NAME]"
click at [1441, 28] on div "Save" at bounding box center [1441, 21] width 24 height 15
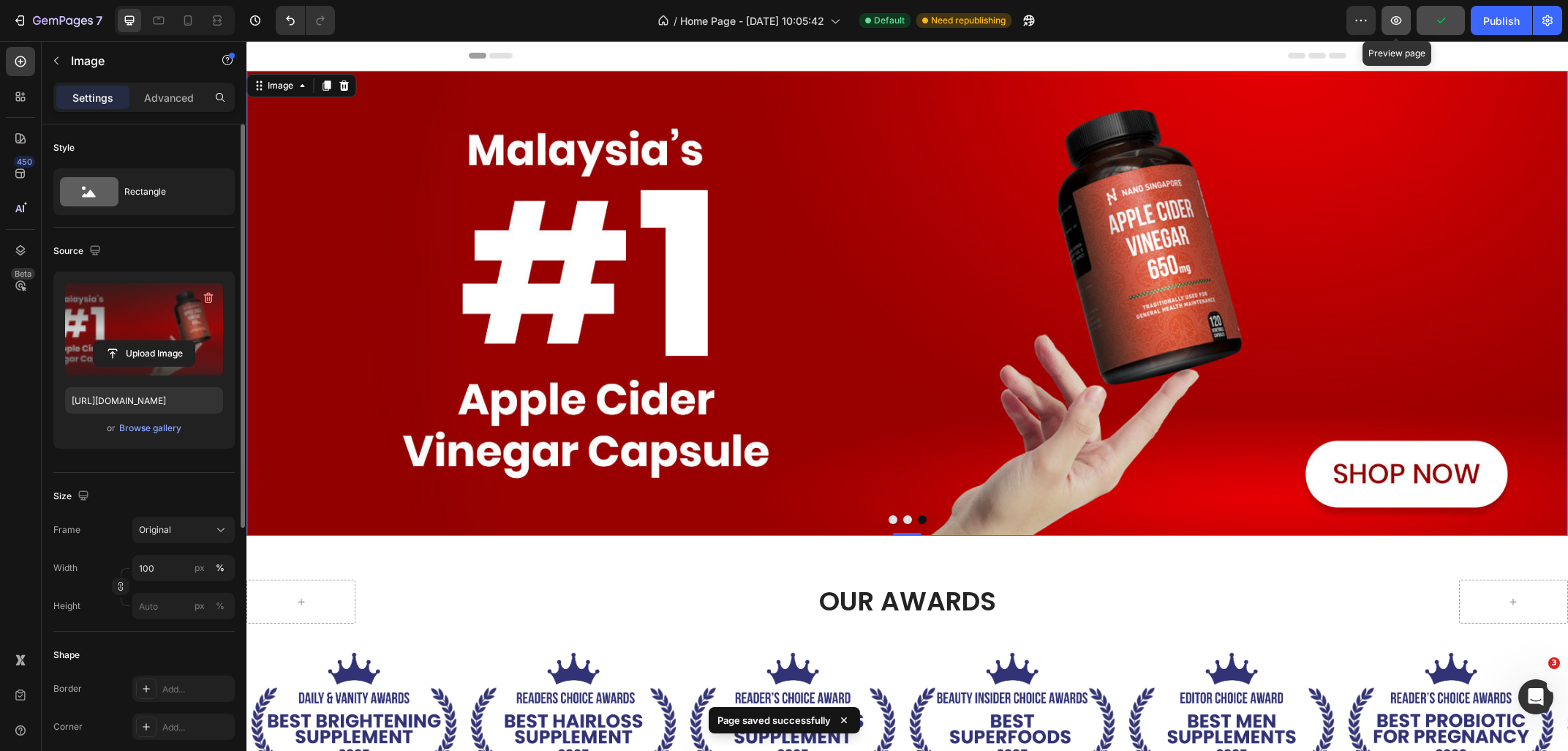
click at [1405, 29] on button "button" at bounding box center [1395, 20] width 29 height 29
